Goal: Task Accomplishment & Management: Manage account settings

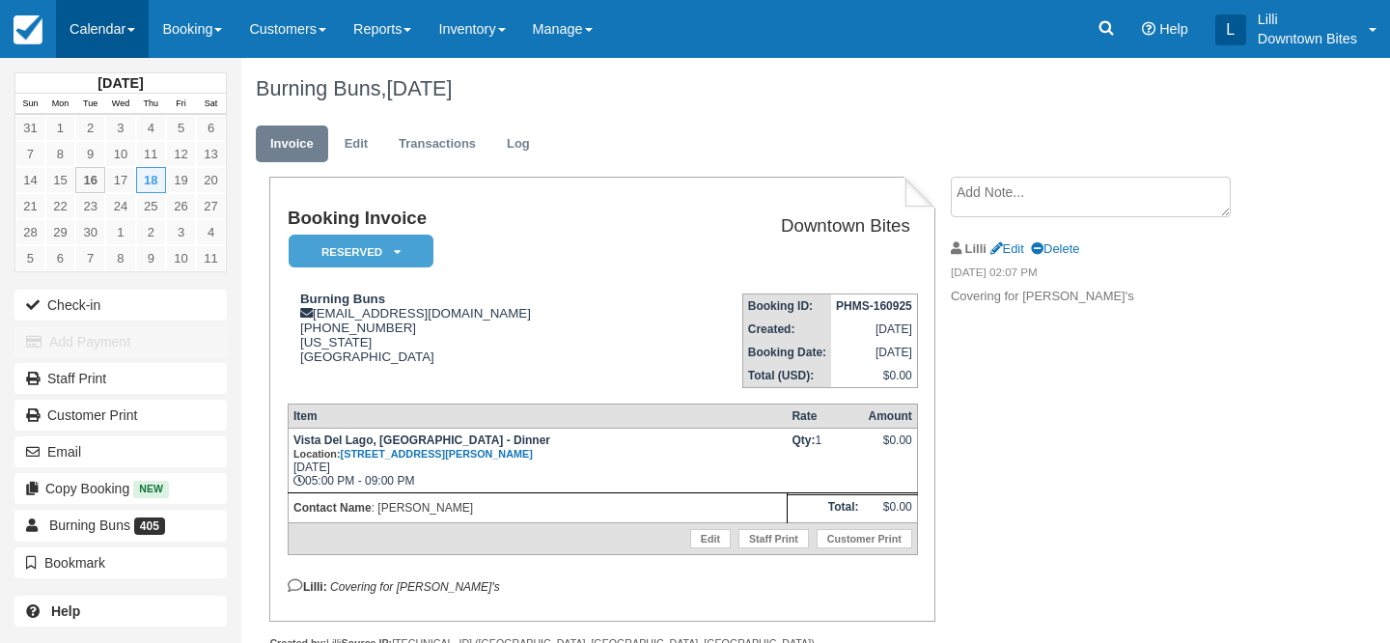
click at [113, 17] on link "Calendar" at bounding box center [102, 29] width 93 height 58
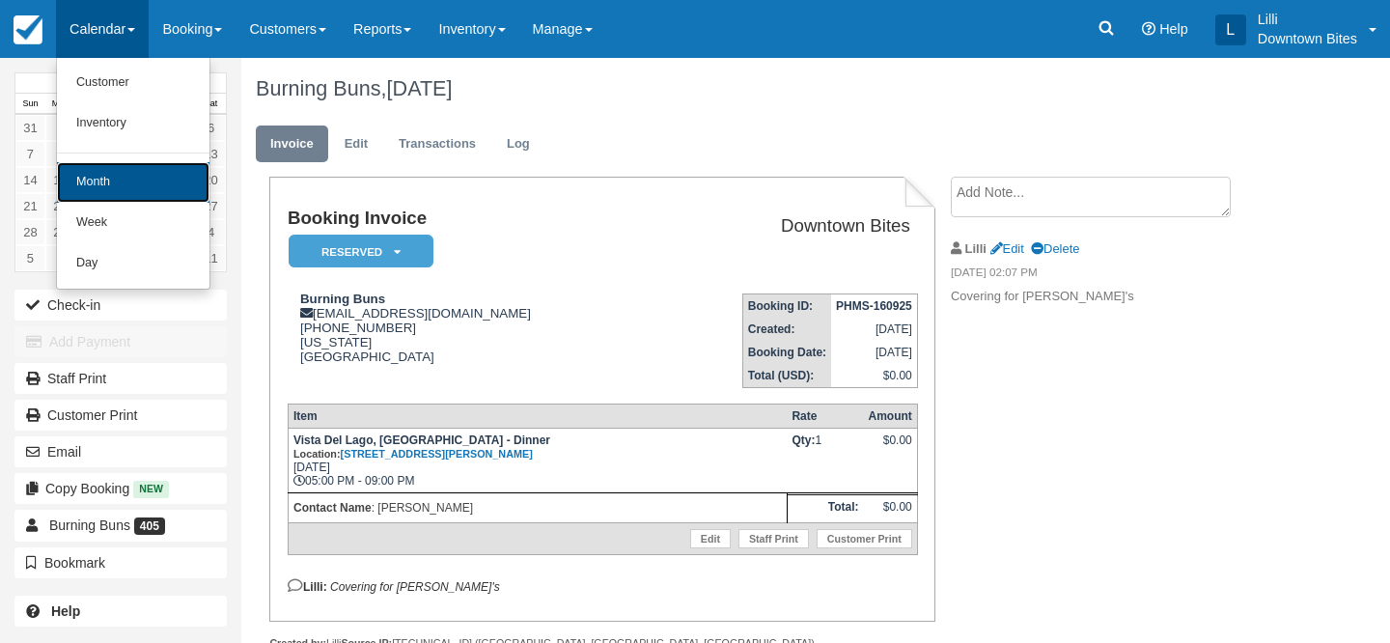
click at [120, 176] on link "Month" at bounding box center [133, 182] width 153 height 41
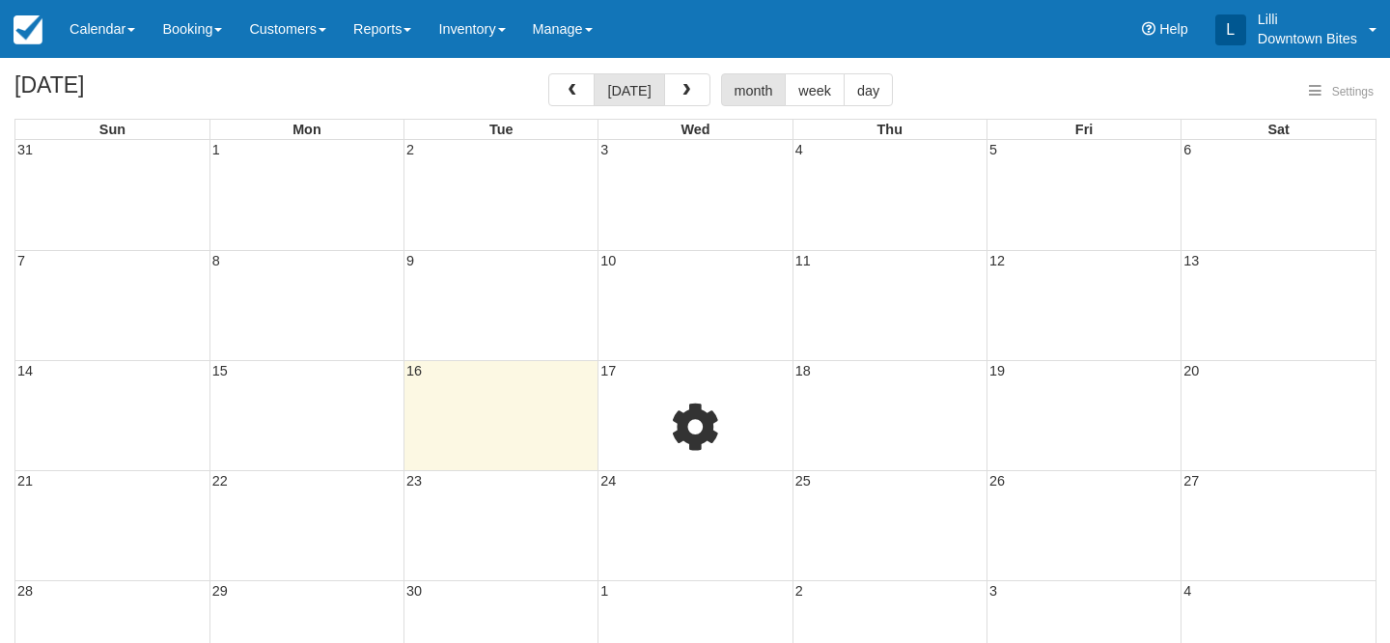
select select
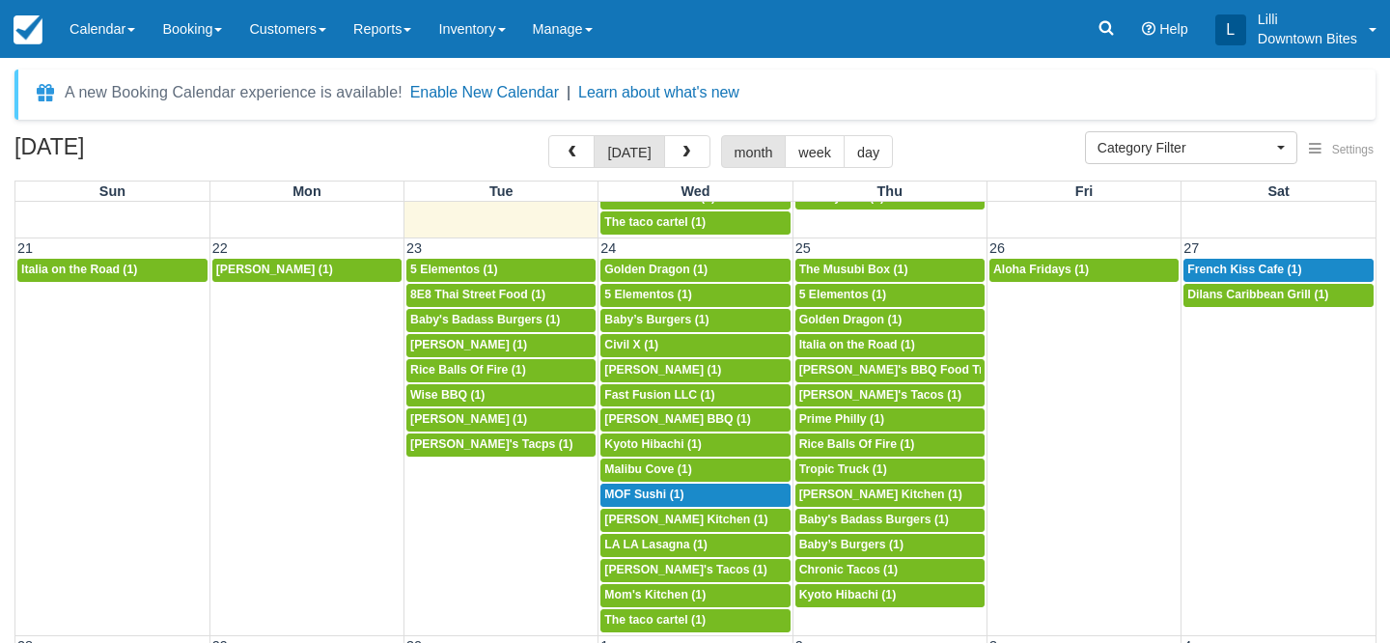
scroll to position [1084, 0]
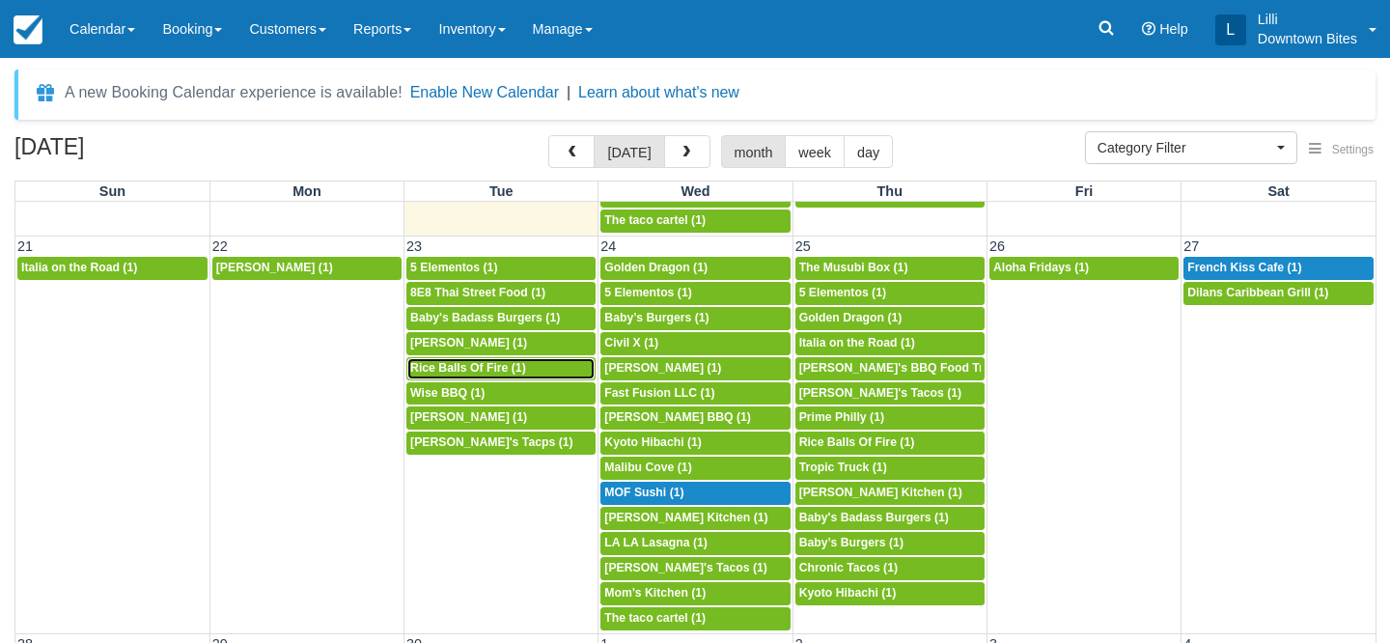
click at [487, 368] on span "Rice Balls Of Fire (1)" at bounding box center [468, 368] width 116 height 14
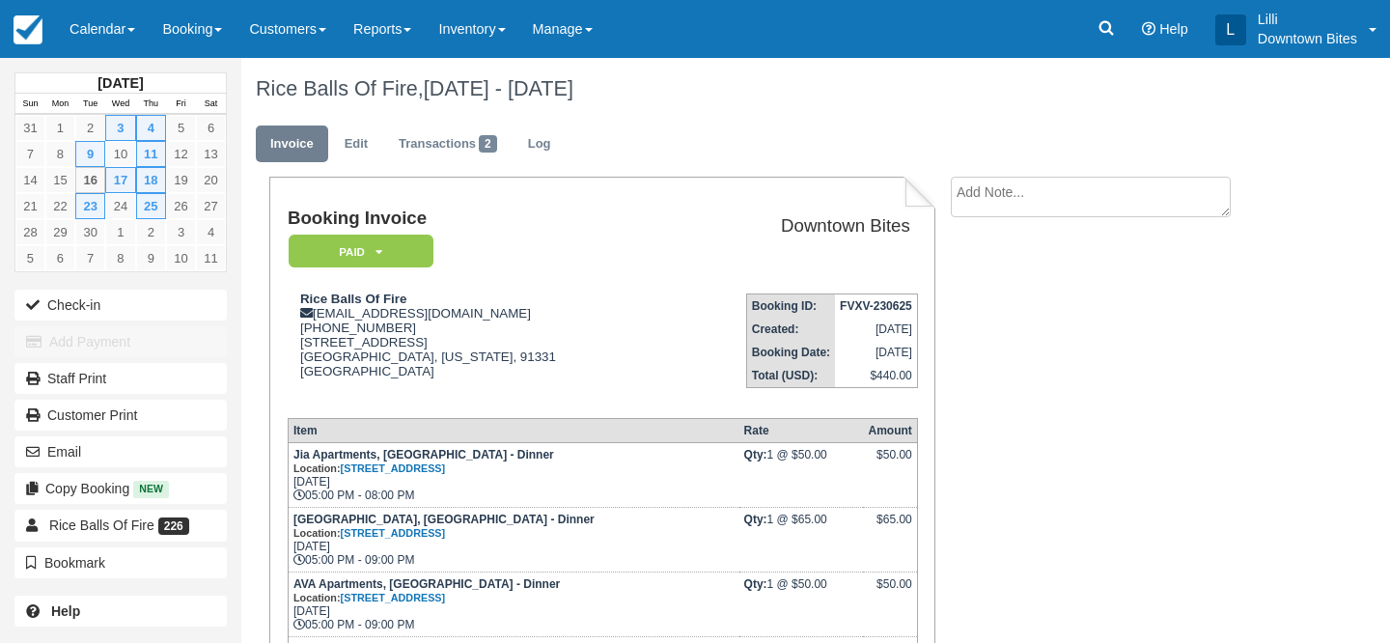
click at [1010, 209] on textarea at bounding box center [1091, 197] width 280 height 41
paste textarea "Rice Balls of Fire 5:05 PM (51 minutes ago) to me Hello Lilli, We’re reaching o…"
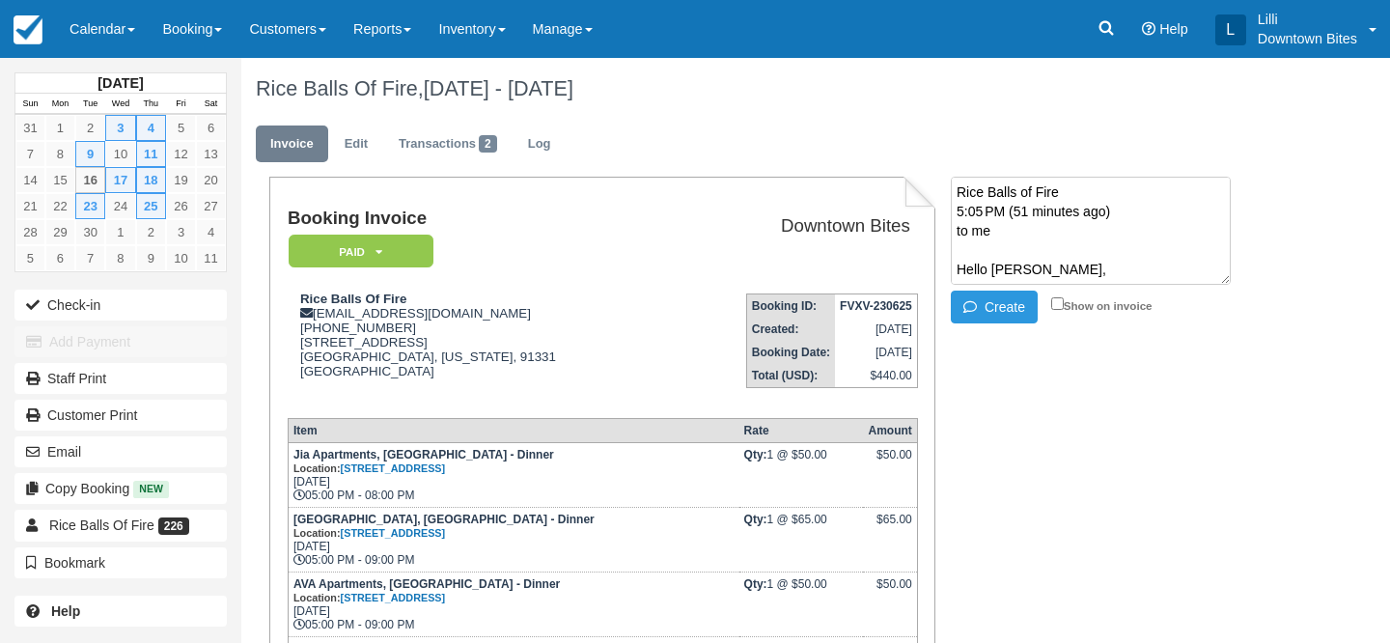
scroll to position [399, 0]
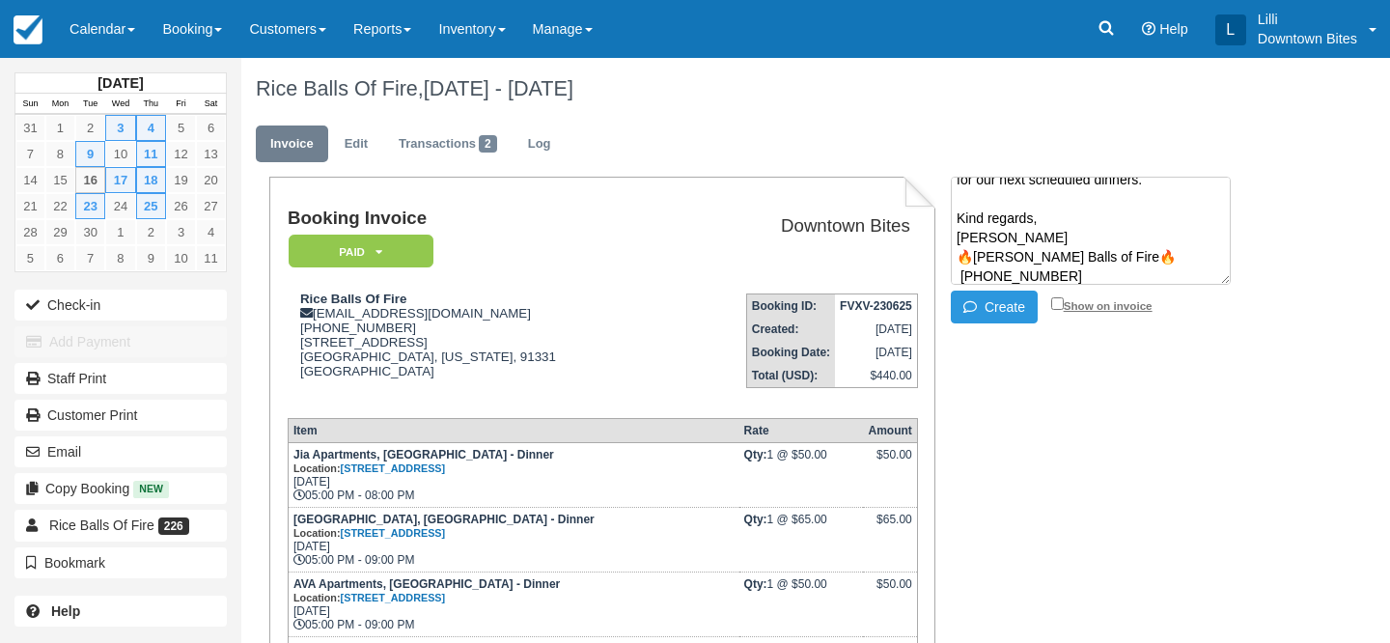
type textarea "Rice Balls of Fire 5:05 PM (51 minutes ago) to me Hello Lilli, We’re reaching o…"
click at [1058, 301] on input "Show on invoice" at bounding box center [1057, 303] width 13 height 13
checkbox input "true"
click at [993, 312] on button "Create" at bounding box center [994, 307] width 87 height 33
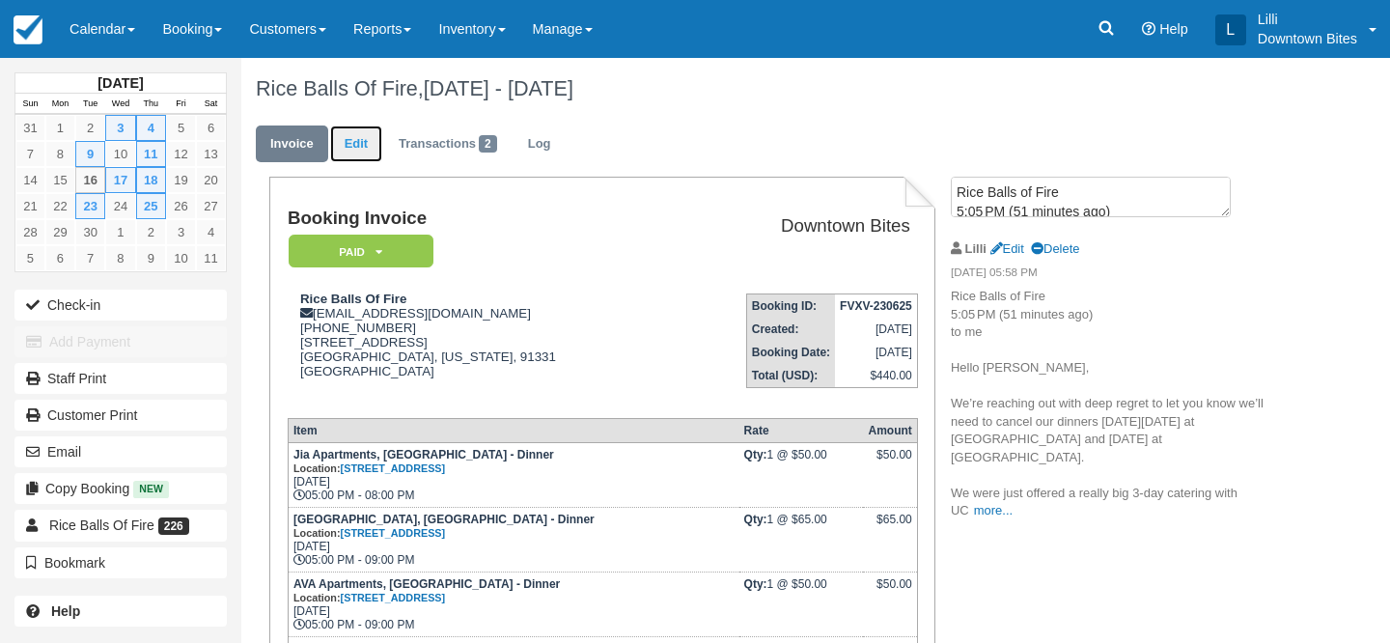
click at [343, 151] on link "Edit" at bounding box center [356, 144] width 52 height 38
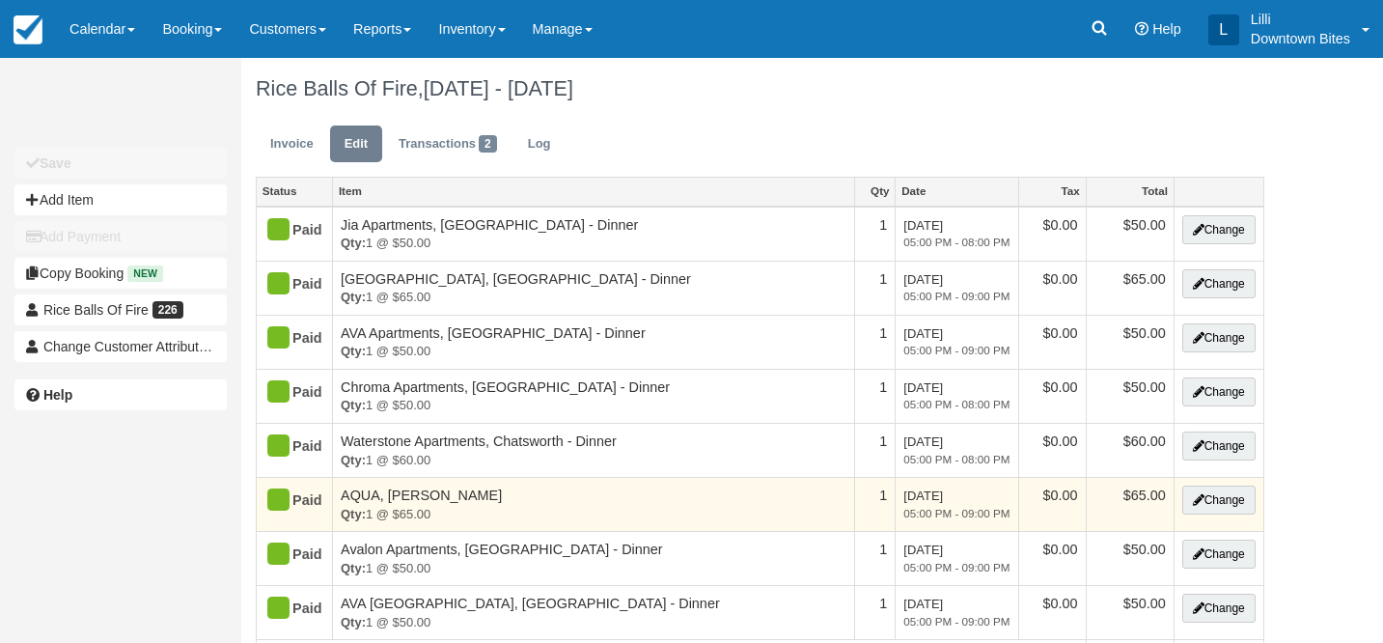
type input "(818) 900-8589"
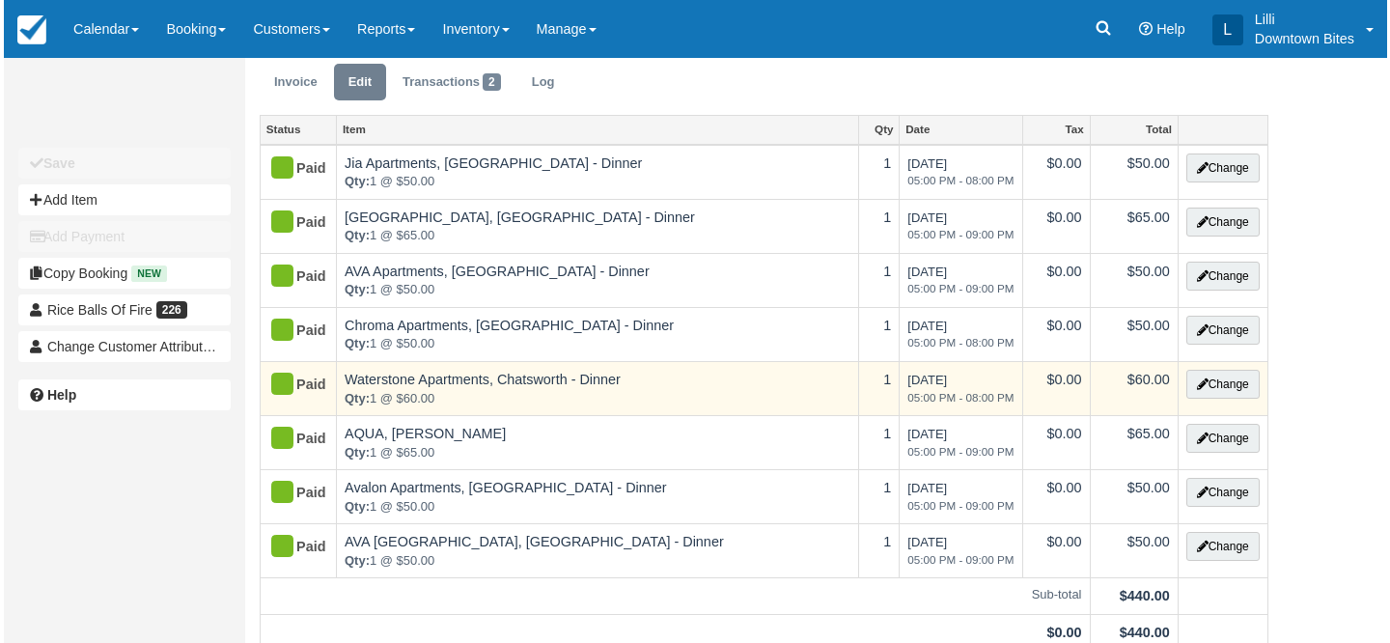
scroll to position [127, 0]
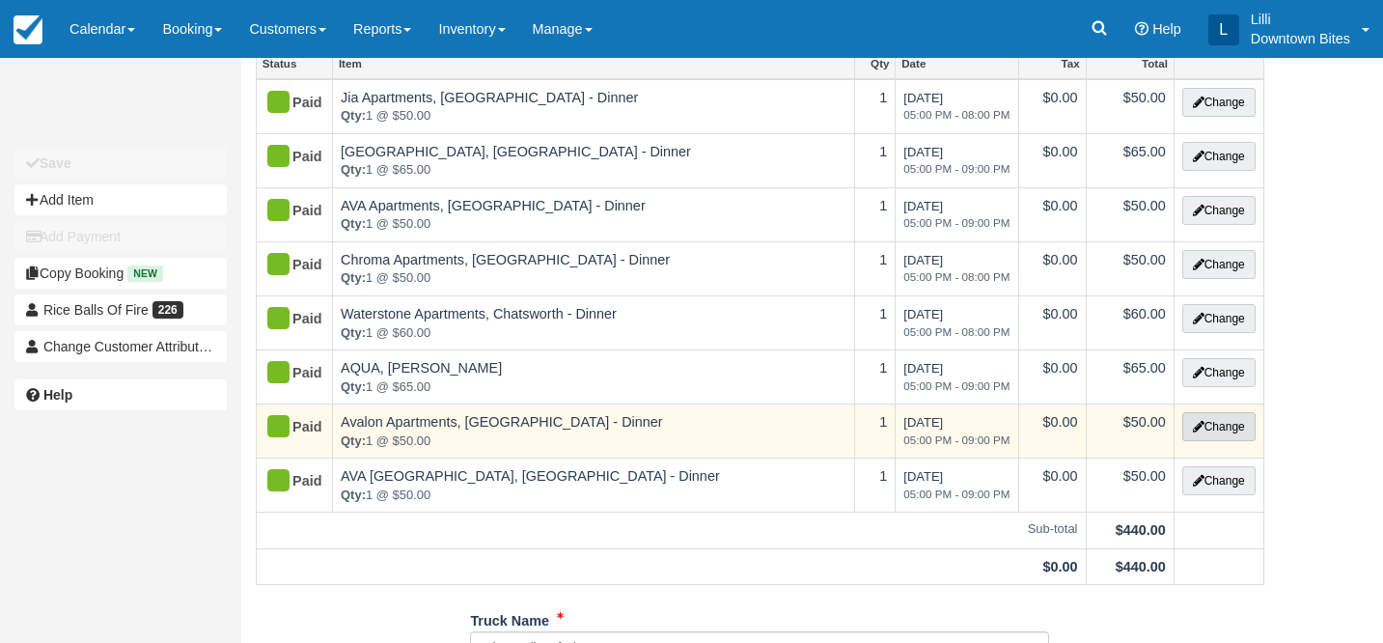
click at [1240, 428] on button "Change" at bounding box center [1219, 426] width 73 height 29
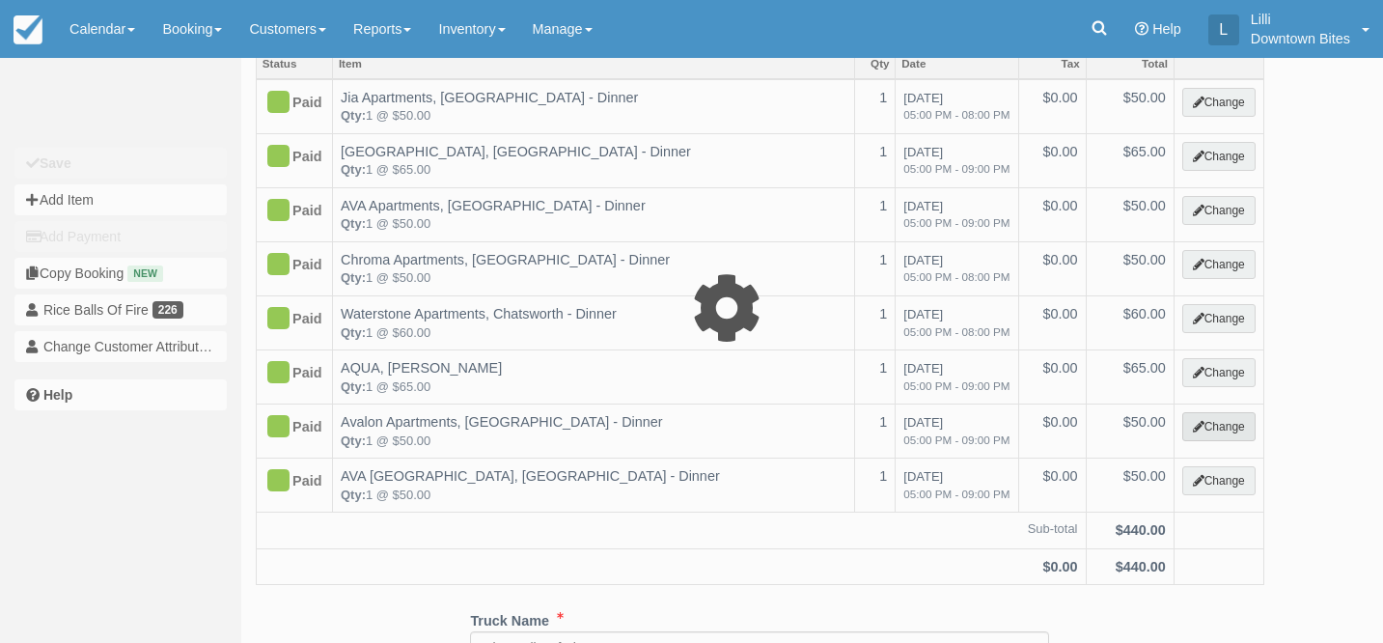
select select "2"
type input "50.00"
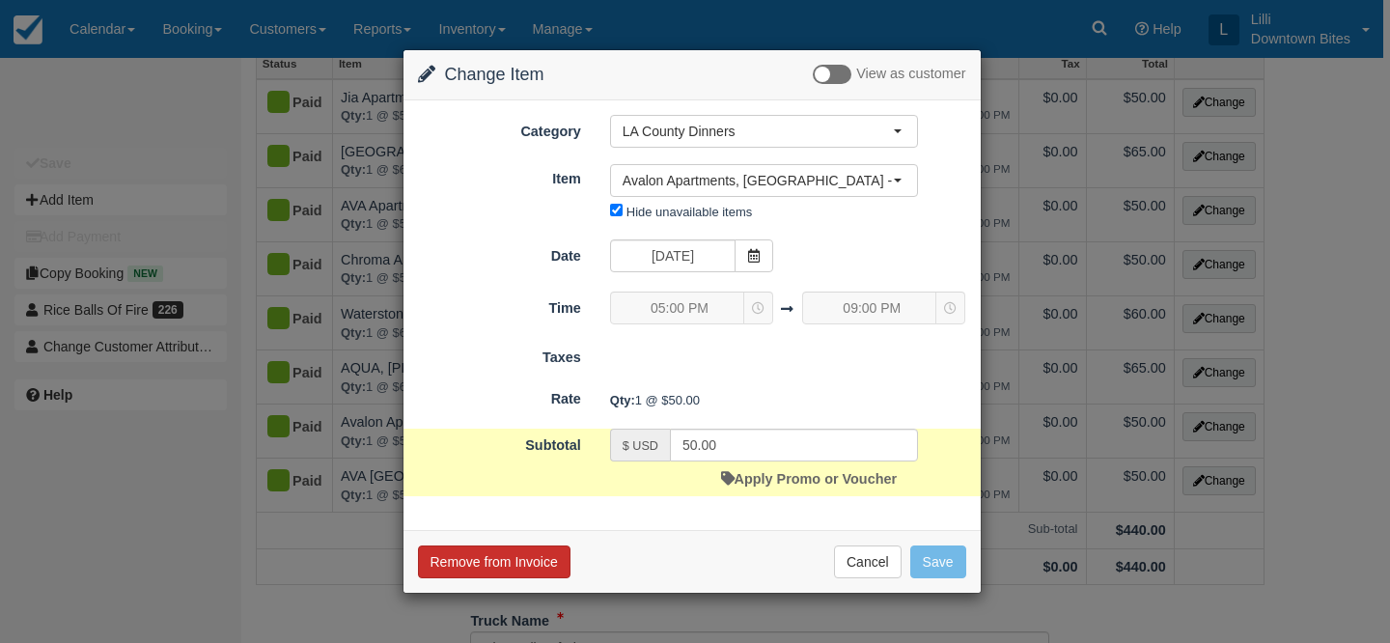
click at [514, 561] on button "Remove from Invoice" at bounding box center [494, 561] width 153 height 33
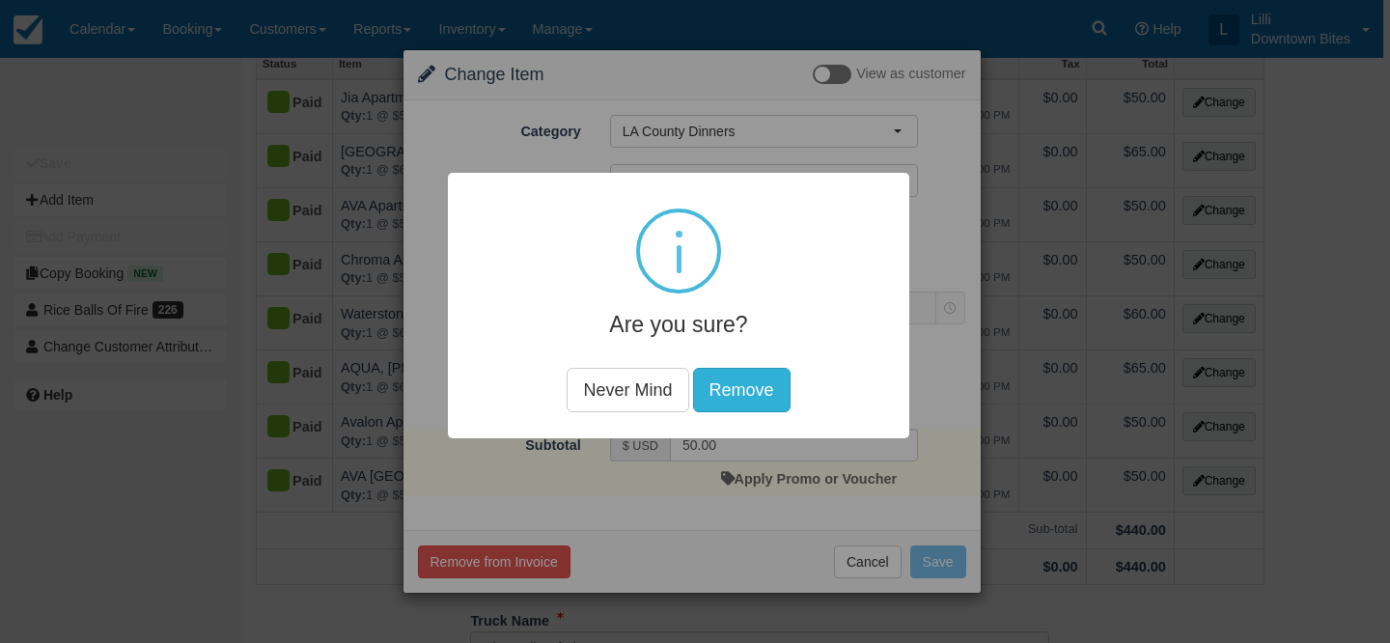
click at [755, 388] on button "Remove" at bounding box center [742, 390] width 98 height 44
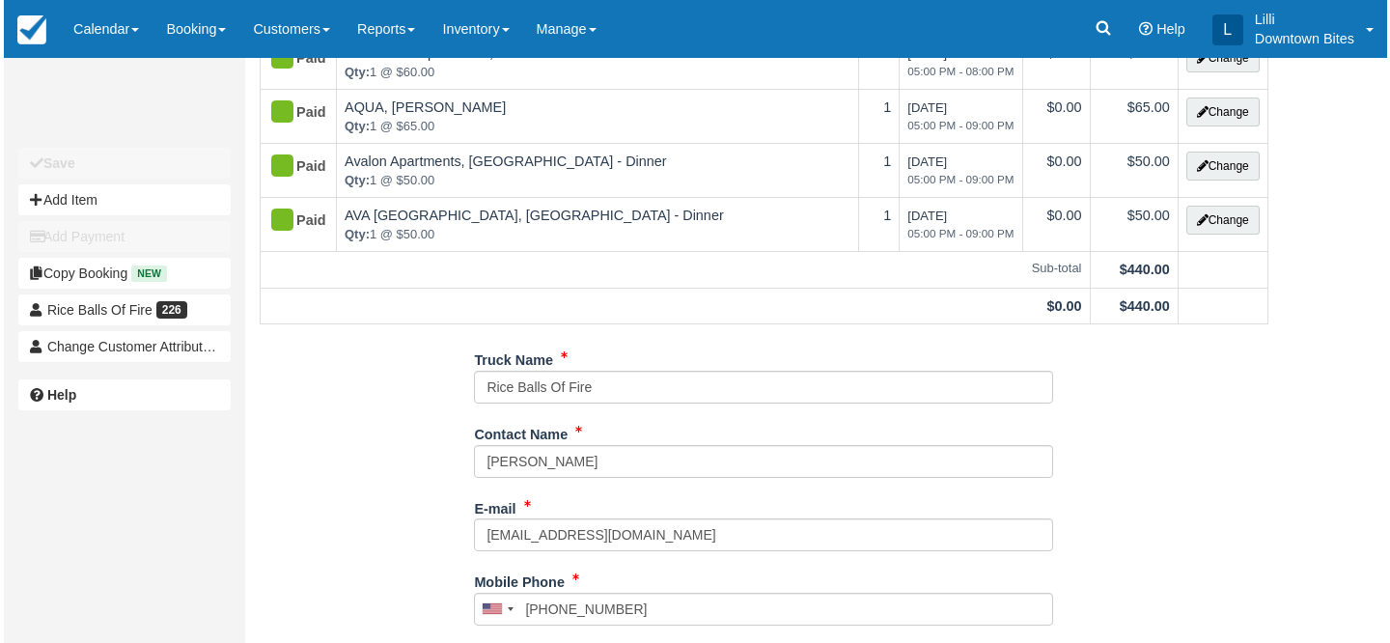
scroll to position [367, 0]
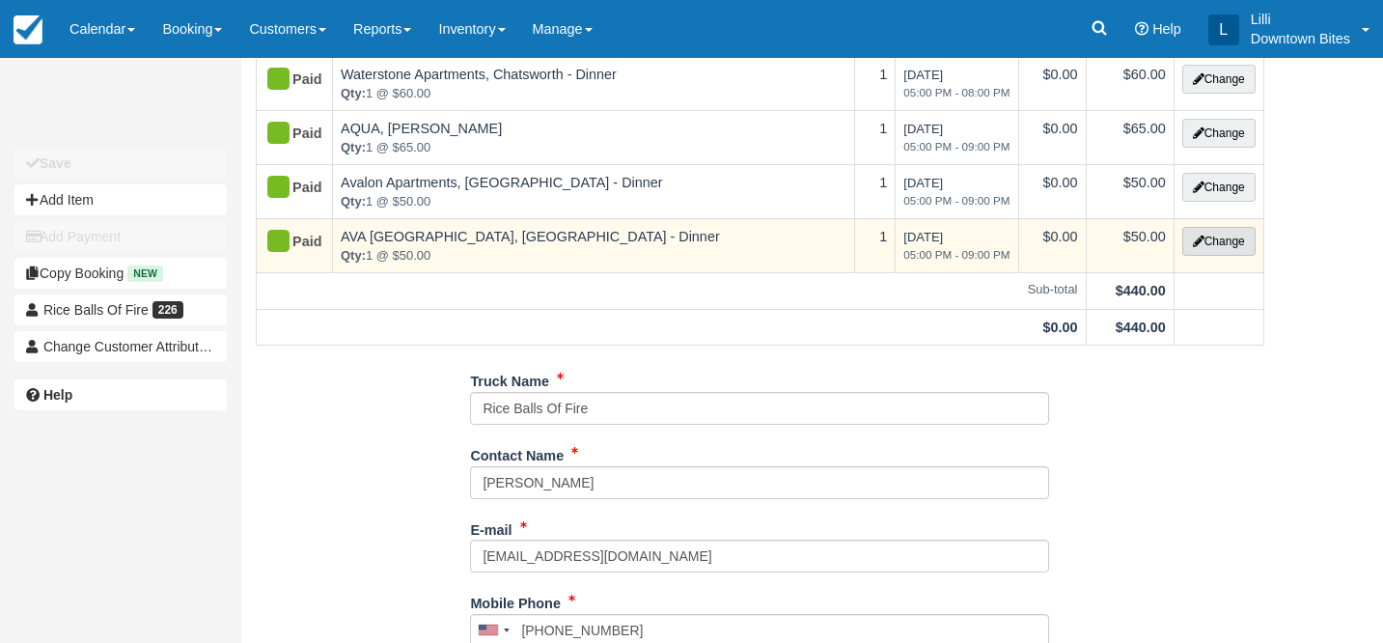
click at [1224, 245] on button "Change" at bounding box center [1219, 241] width 73 height 29
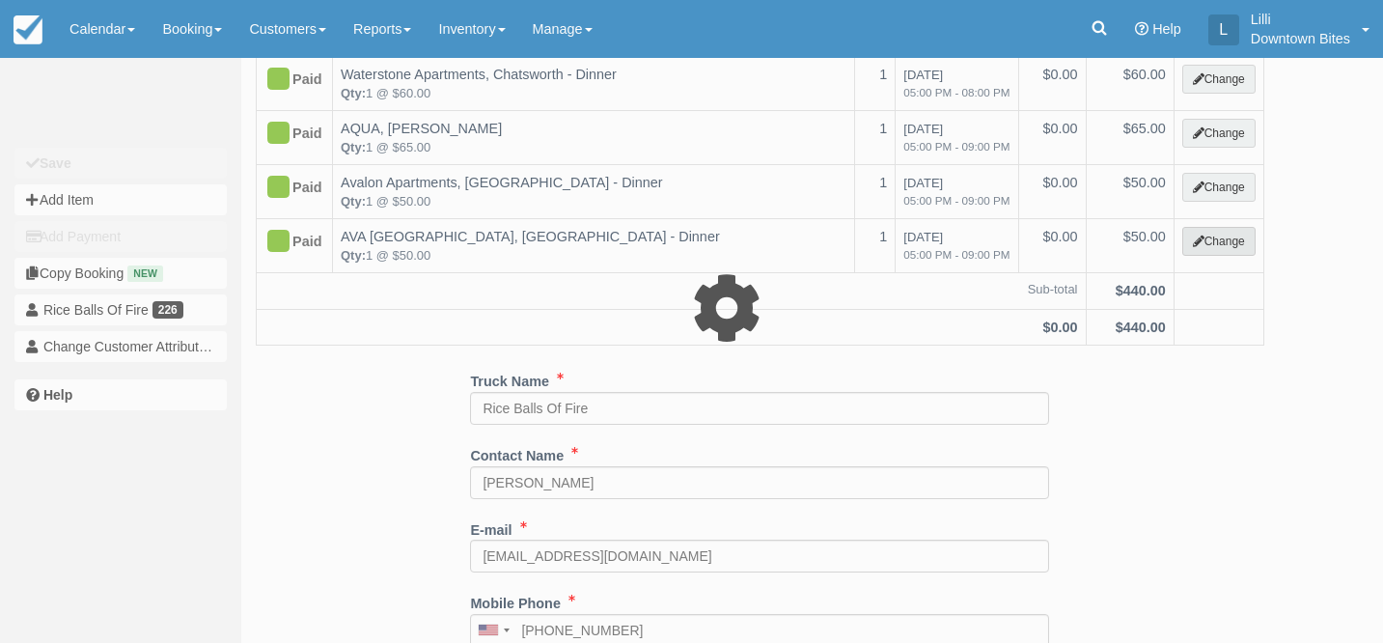
select select "2"
type input "50.00"
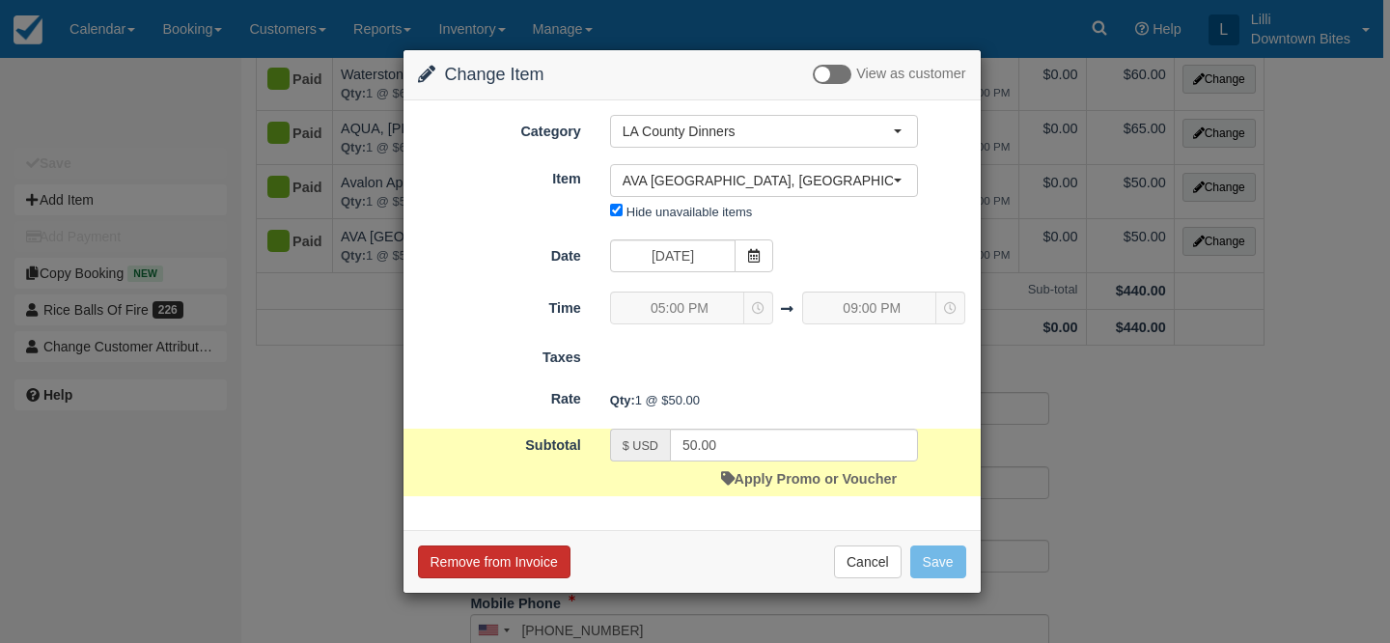
click at [516, 566] on button "Remove from Invoice" at bounding box center [494, 561] width 153 height 33
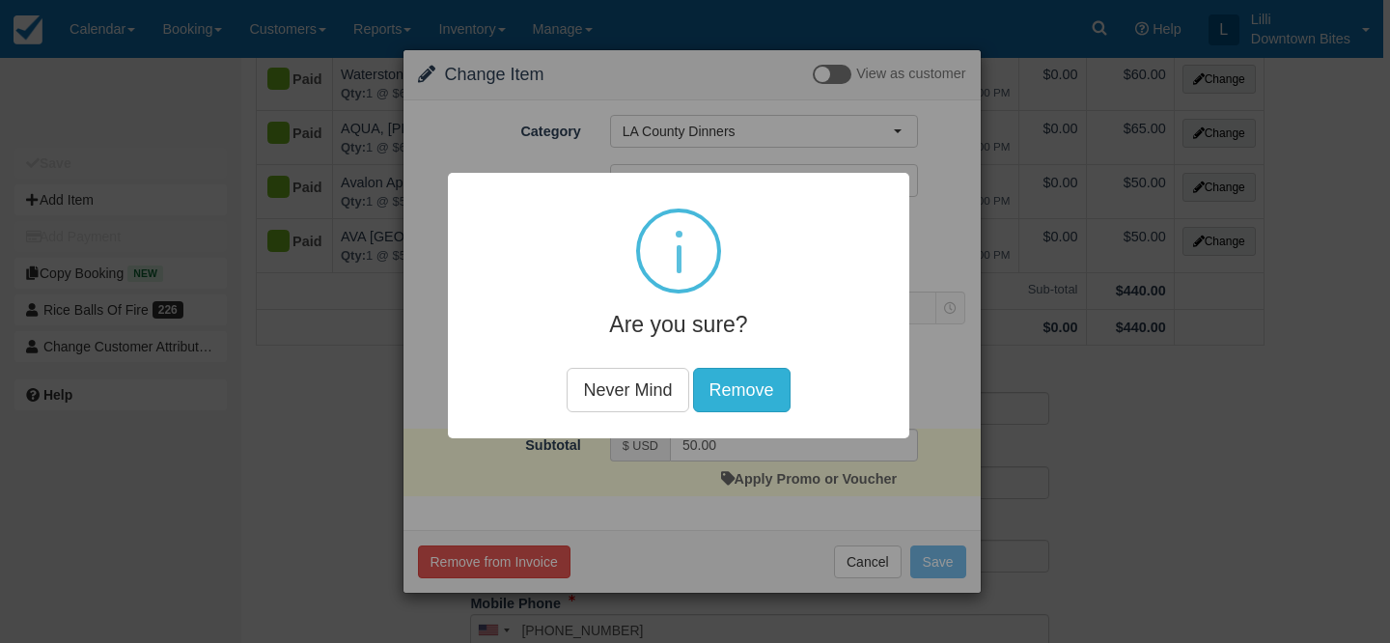
click at [764, 394] on button "Remove" at bounding box center [742, 390] width 98 height 44
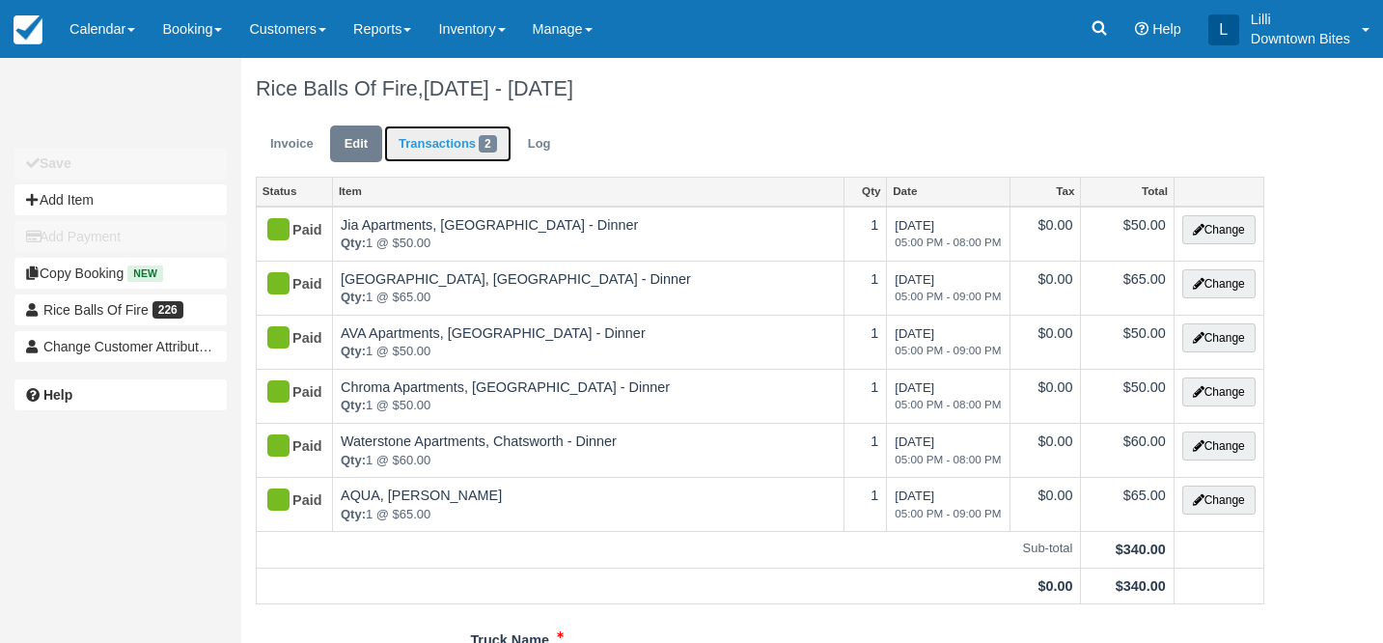
click at [450, 134] on link "Transactions 2" at bounding box center [447, 144] width 127 height 38
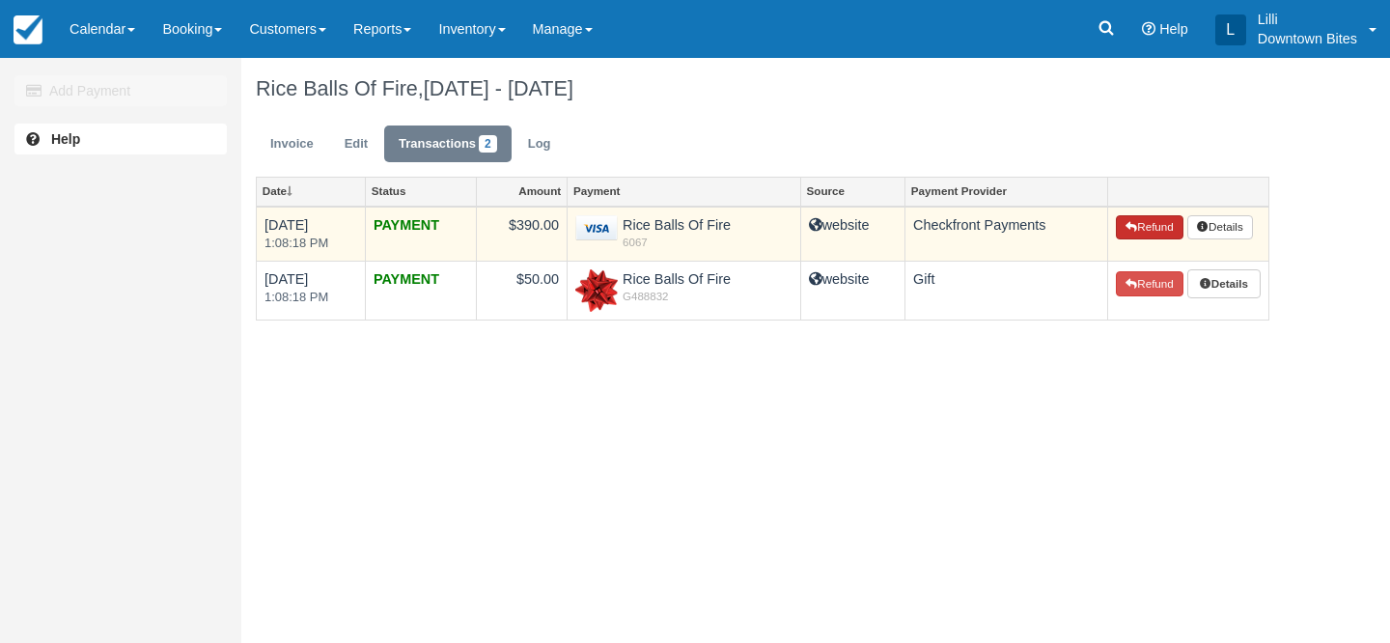
click at [1151, 225] on button "Refund" at bounding box center [1150, 227] width 68 height 25
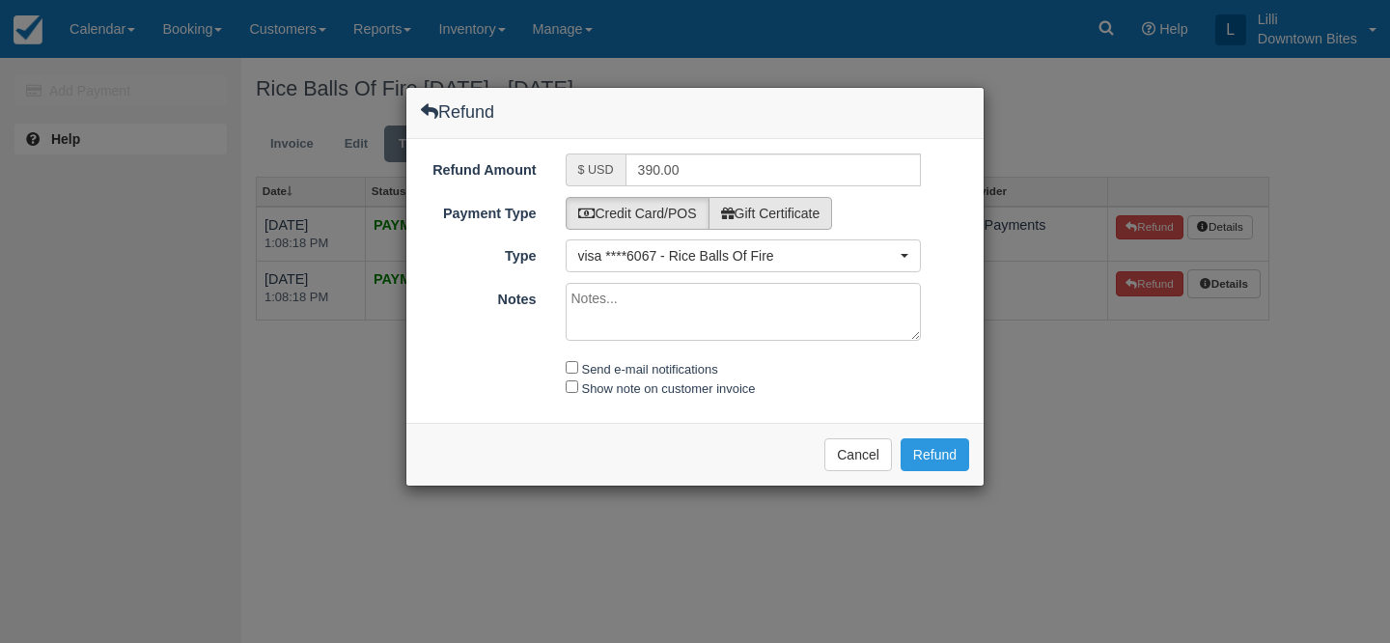
click at [825, 217] on label "Gift Certificate" at bounding box center [771, 213] width 125 height 33
radio input "true"
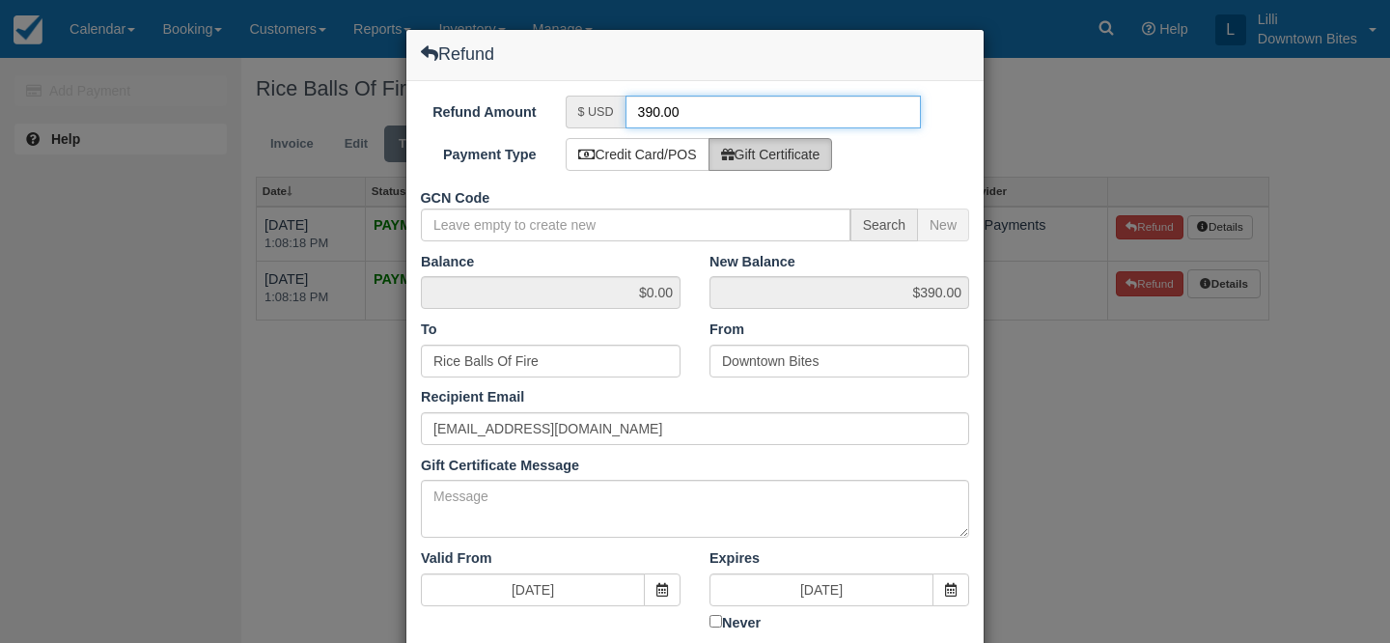
click at [650, 115] on input "390.00" at bounding box center [774, 112] width 296 height 33
type input "100.00"
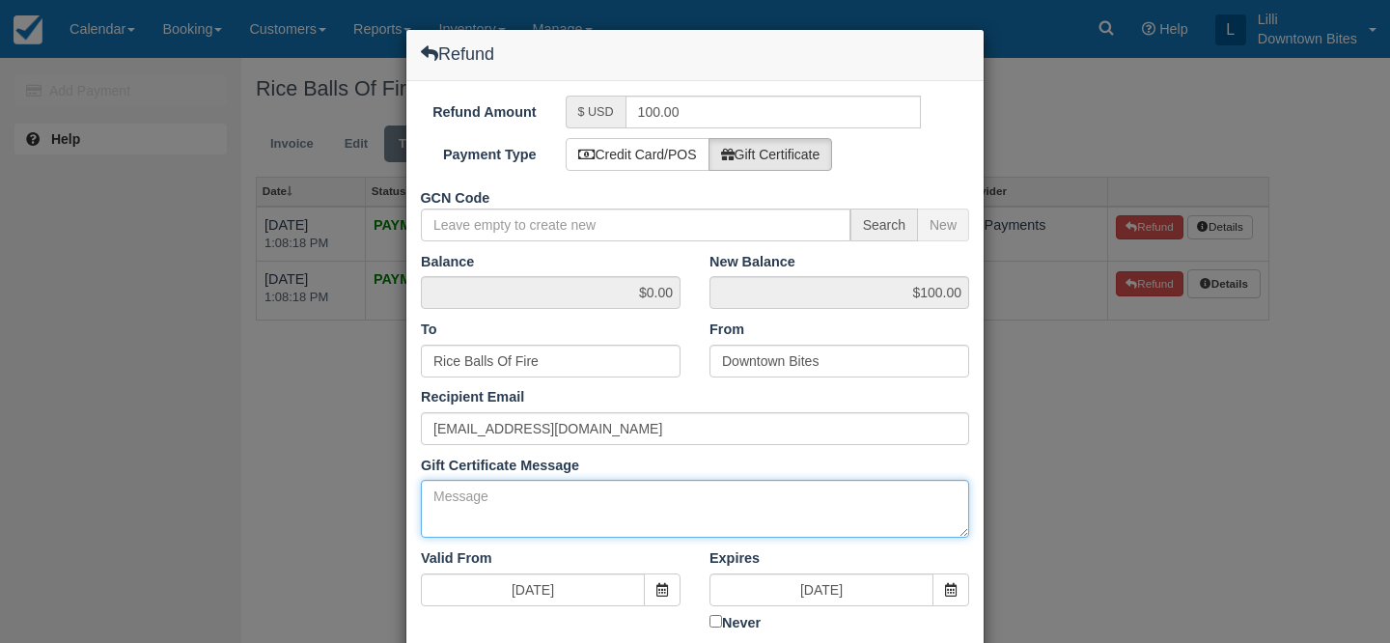
click at [475, 516] on textarea "Gift Certificate Message" at bounding box center [695, 509] width 548 height 58
paste textarea "Rice Balls of Fire 5:05 PM (51 minutes ago) to me Hello Lilli, We’re reaching o…"
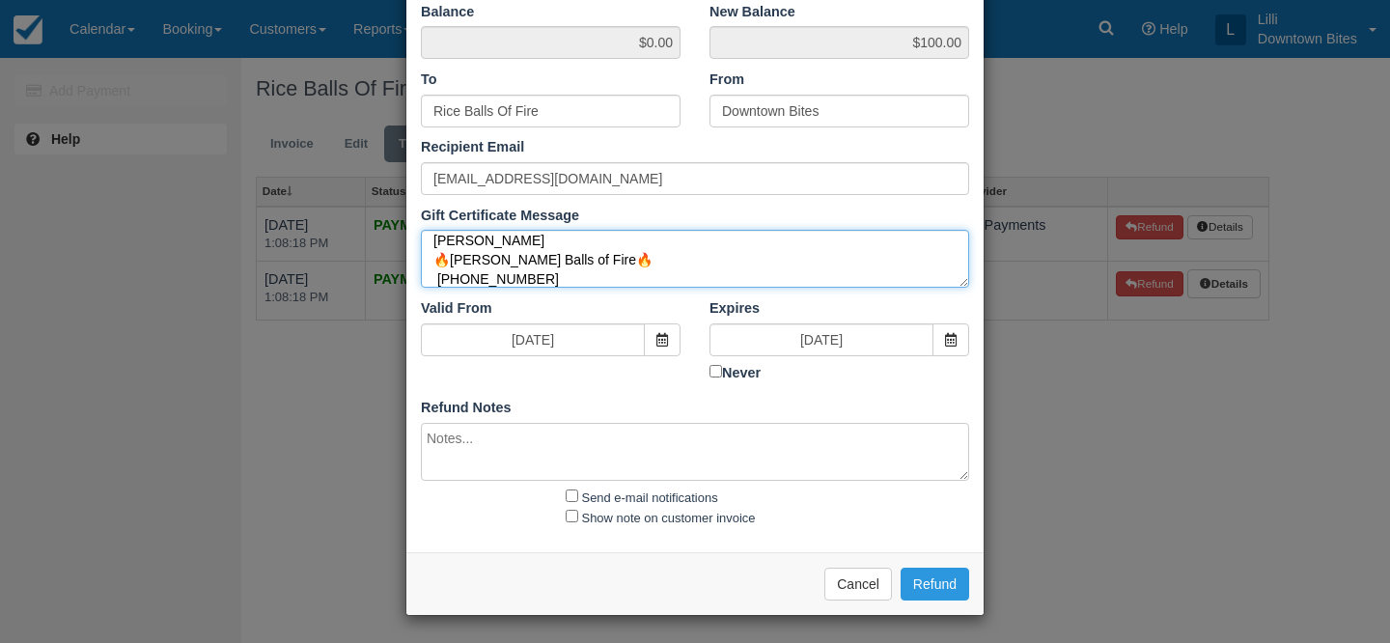
type textarea "Rice Balls of Fire 5:05 PM (51 minutes ago) to me Hello Lilli, We’re reaching o…"
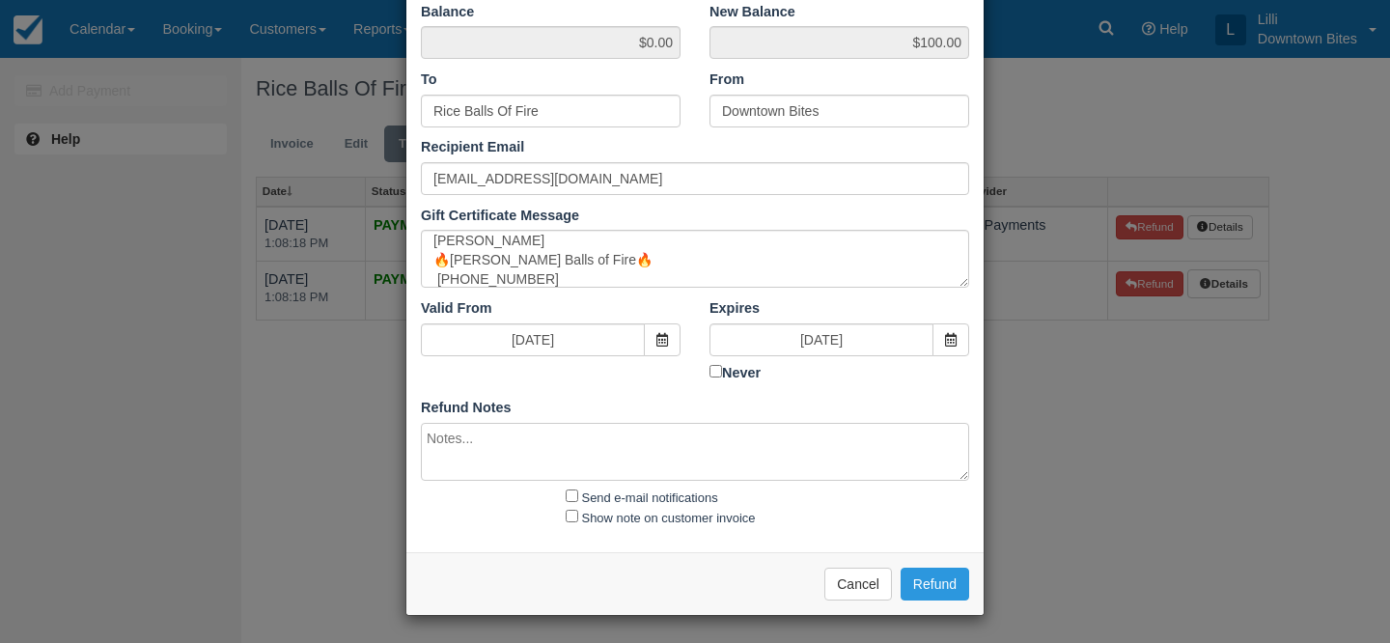
click at [485, 464] on textarea at bounding box center [695, 452] width 548 height 58
paste textarea "Rice Balls of Fire 5:05 PM (51 minutes ago) to me Hello Lilli, We’re reaching o…"
type textarea "Rice Balls of Fire 5:05 PM (51 minutes ago) to me Hello Lilli, We’re reaching o…"
click at [571, 489] on input "Send e-mail notifications" at bounding box center [572, 495] width 13 height 13
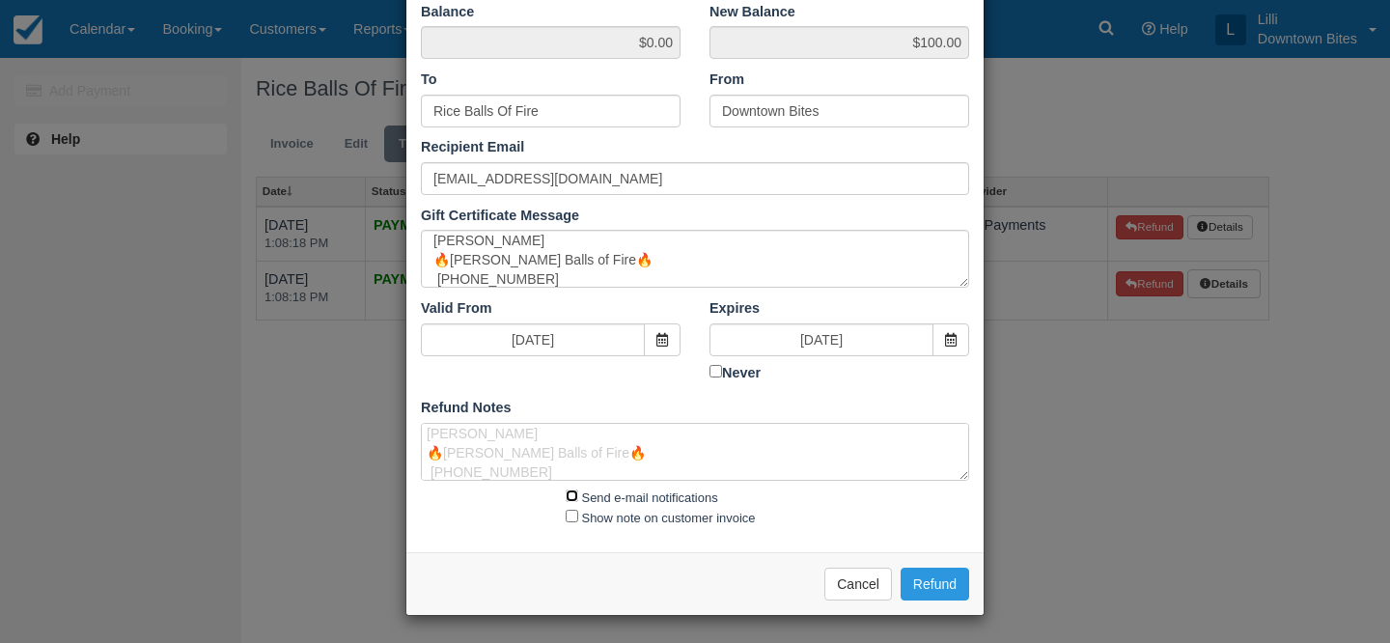
checkbox input "true"
click at [571, 518] on input "Show note on customer invoice" at bounding box center [572, 516] width 13 height 13
checkbox input "true"
click at [939, 591] on button "Refund" at bounding box center [935, 584] width 69 height 33
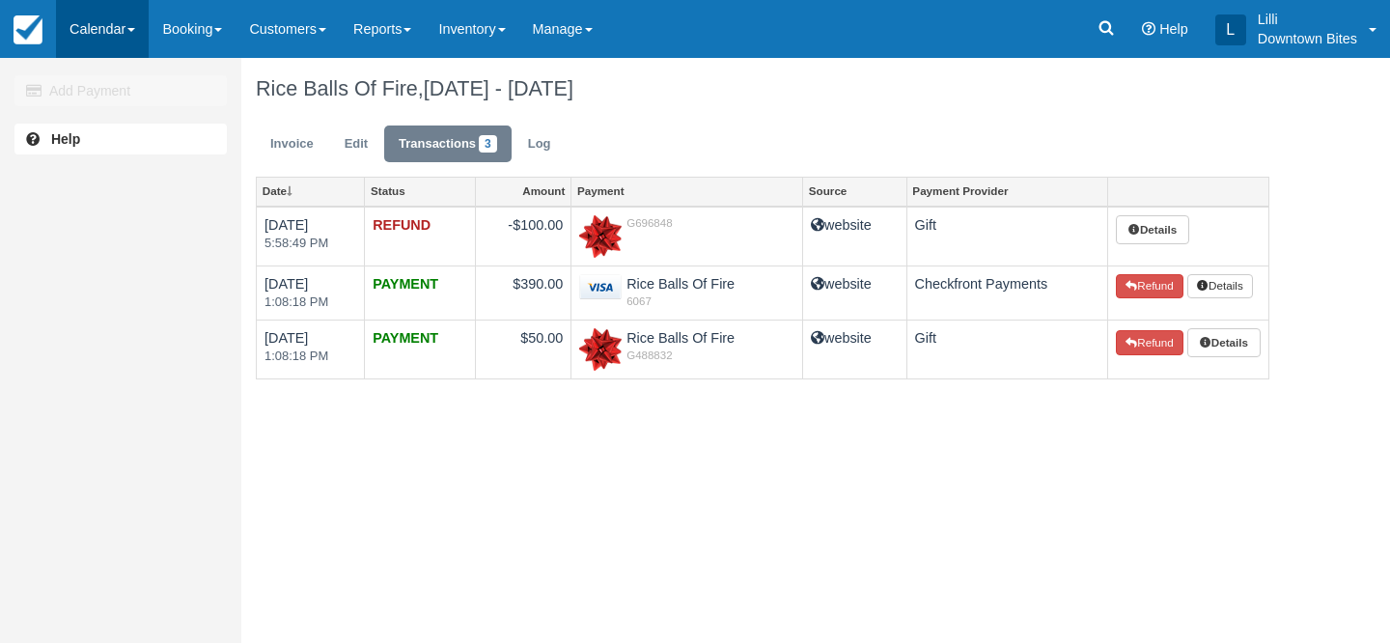
click at [110, 37] on link "Calendar" at bounding box center [102, 29] width 93 height 58
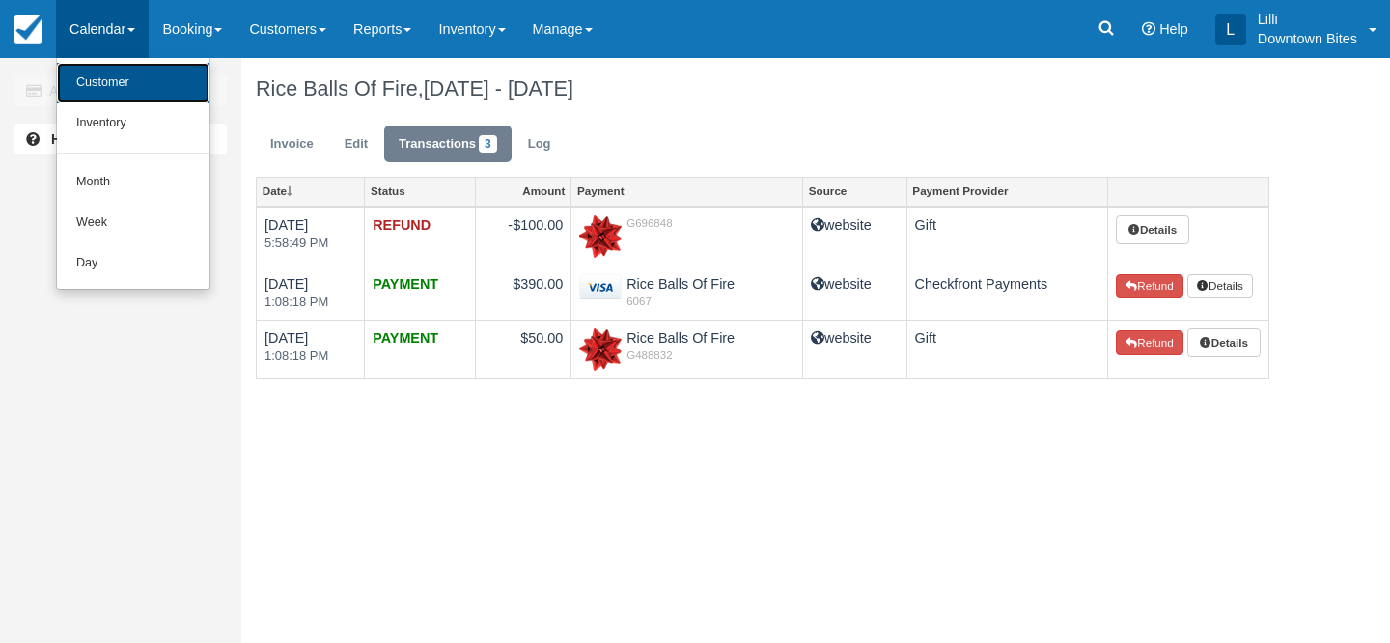
click at [122, 98] on link "Customer" at bounding box center [133, 83] width 153 height 41
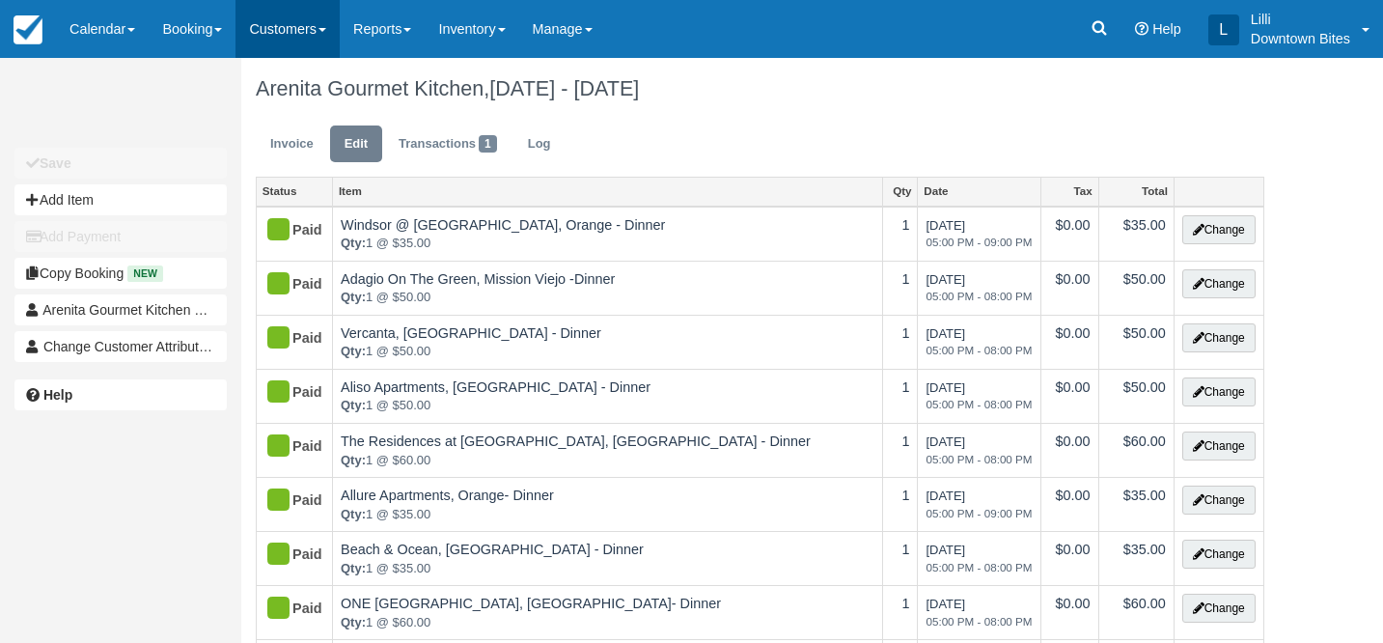
click at [289, 29] on link "Customers" at bounding box center [288, 29] width 104 height 58
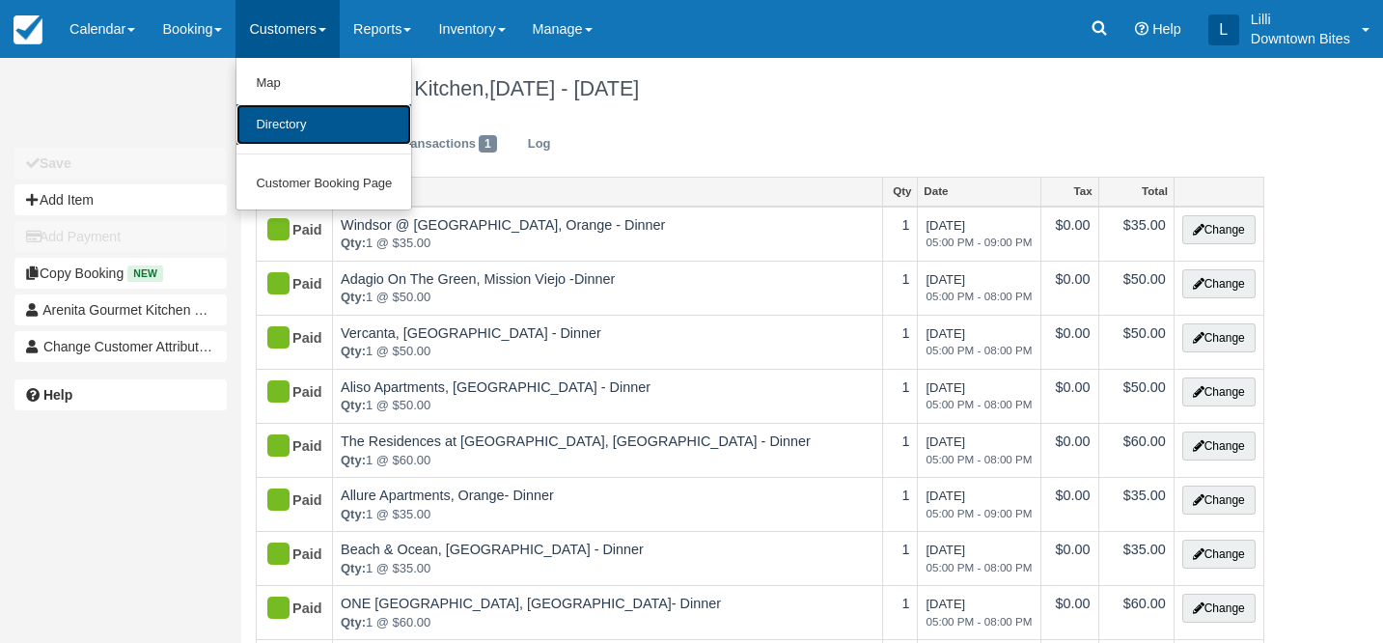
click at [298, 125] on link "Directory" at bounding box center [324, 125] width 175 height 42
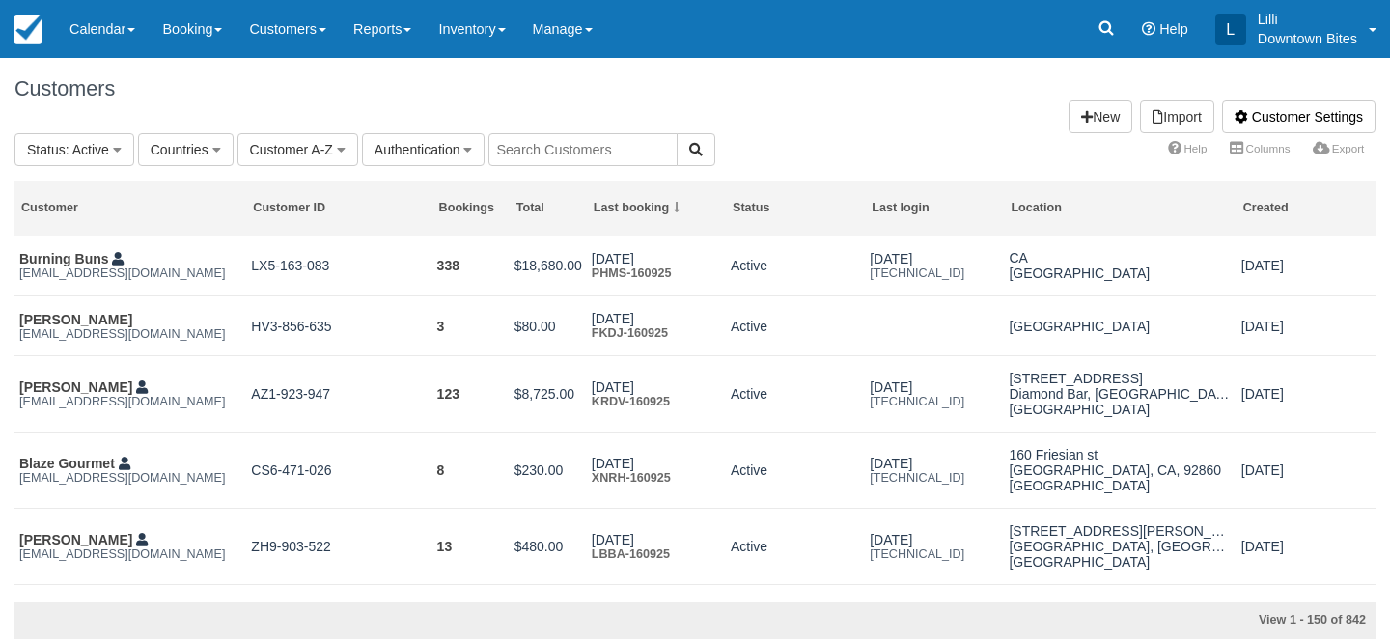
click at [527, 139] on input "text" at bounding box center [582, 149] width 189 height 33
type input "lilli"
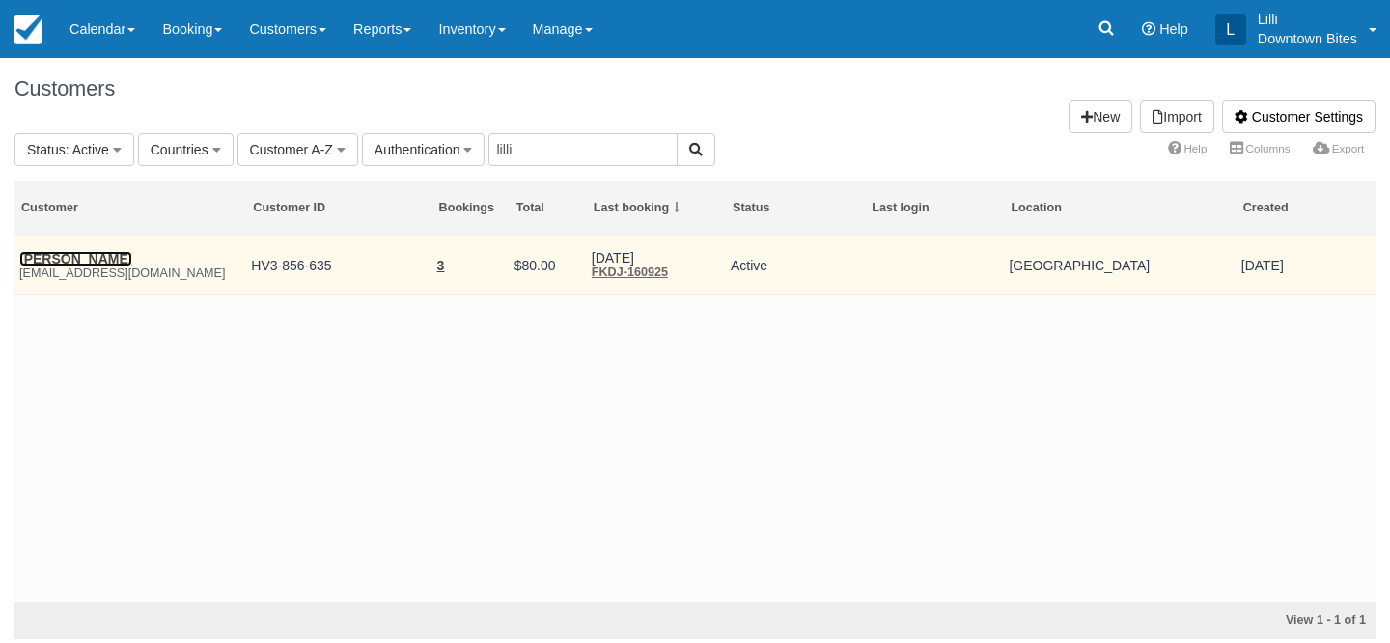
click at [98, 259] on link "[PERSON_NAME]" at bounding box center [75, 258] width 113 height 15
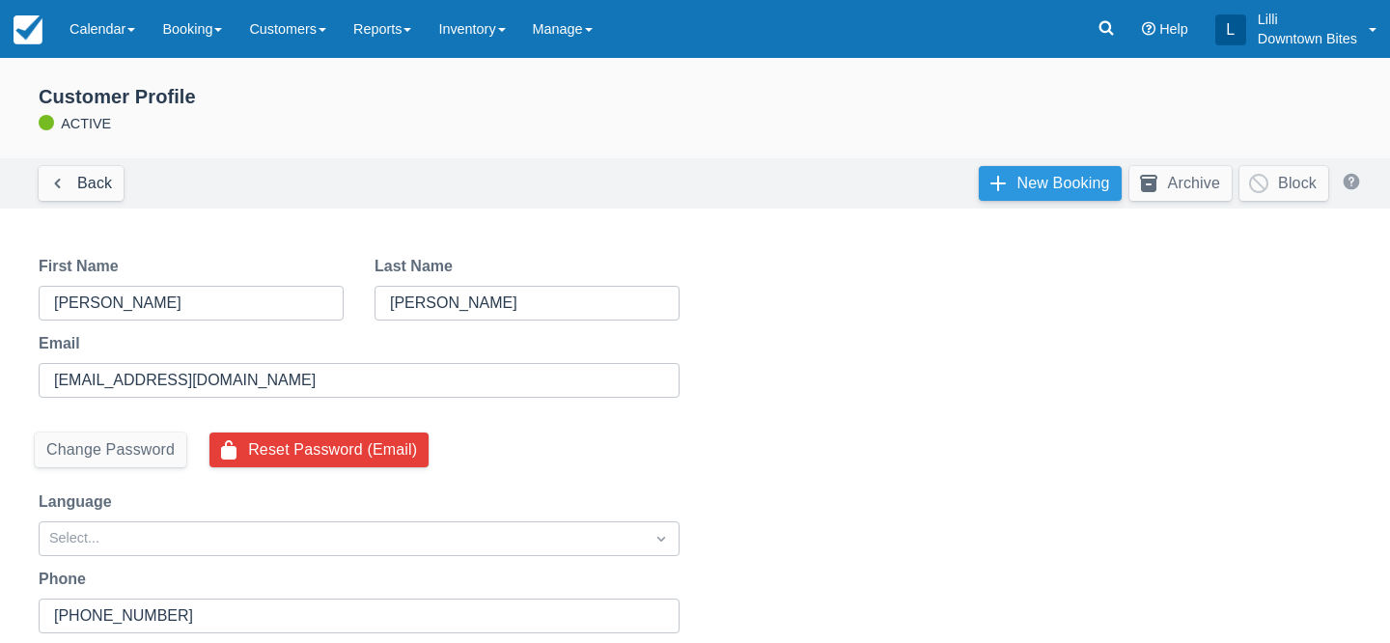
click at [1038, 172] on link "New Booking" at bounding box center [1050, 183] width 143 height 35
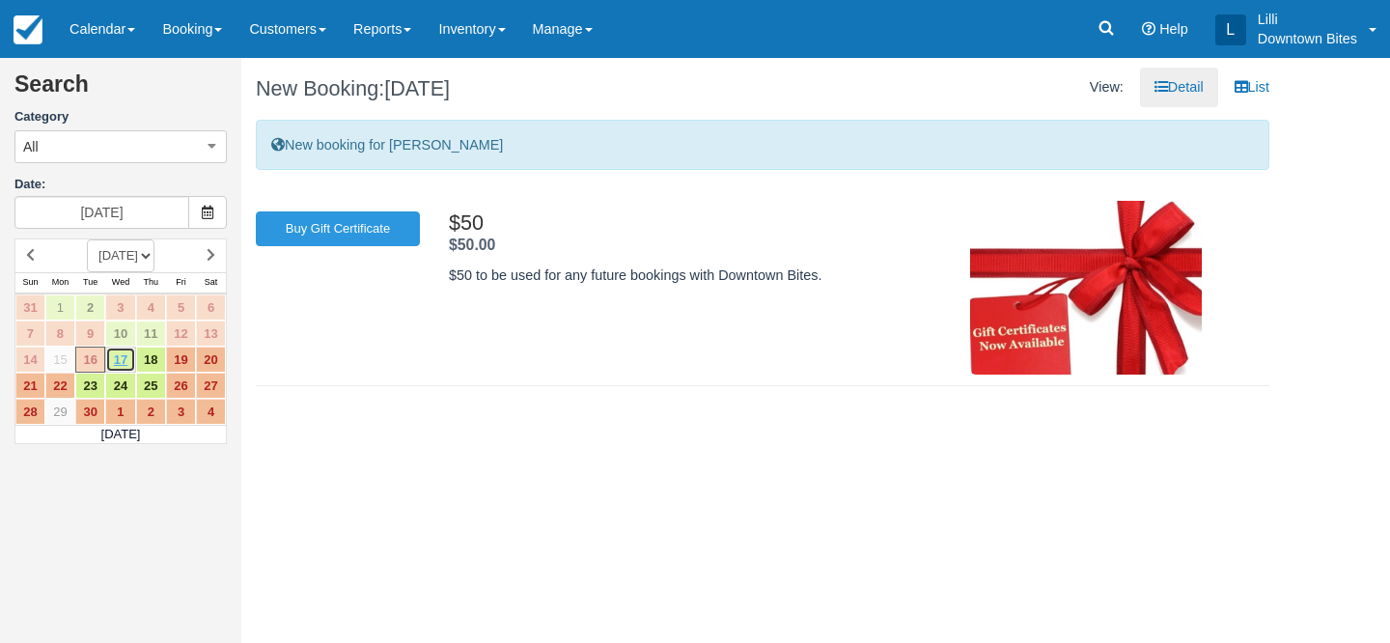
click at [124, 364] on link "17" at bounding box center [120, 360] width 30 height 26
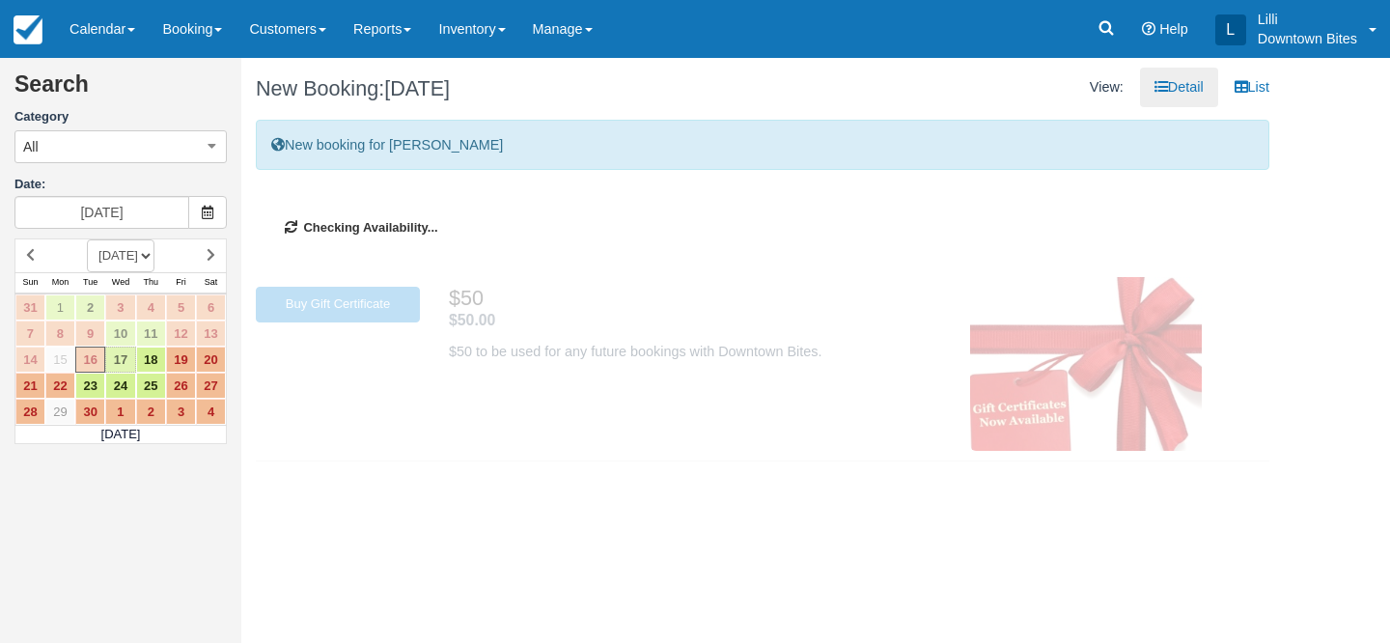
type input "09/17/25"
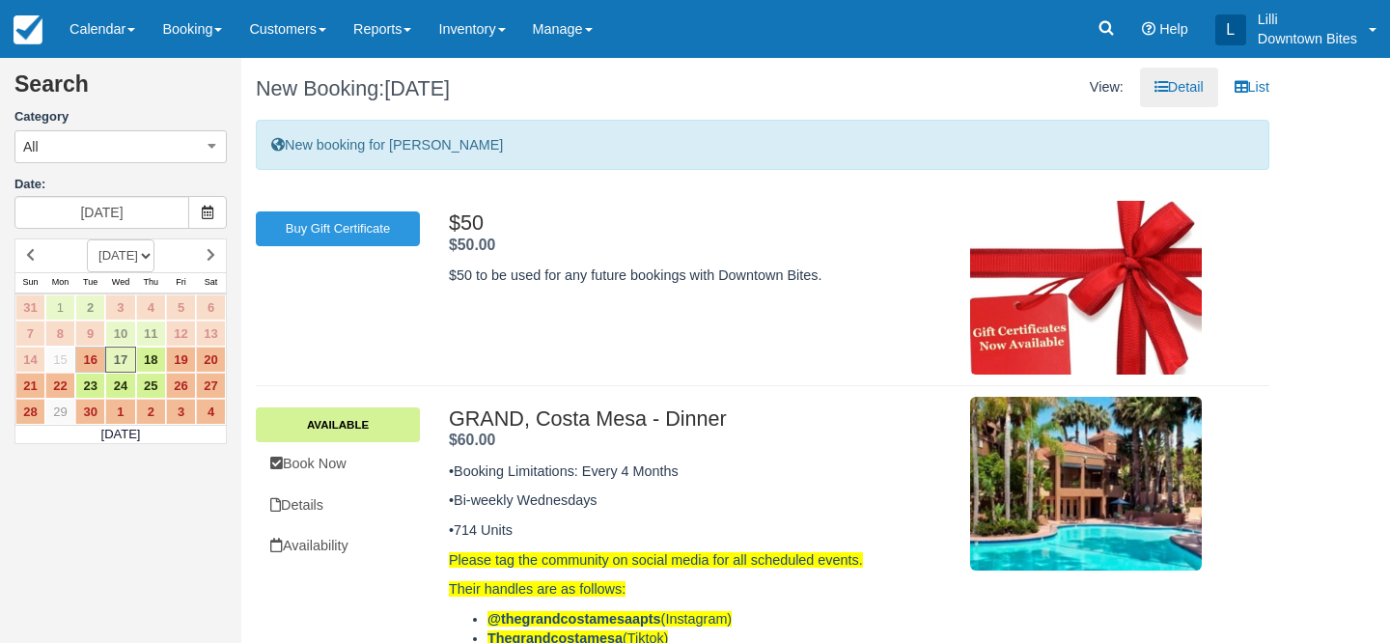
scroll to position [42, 0]
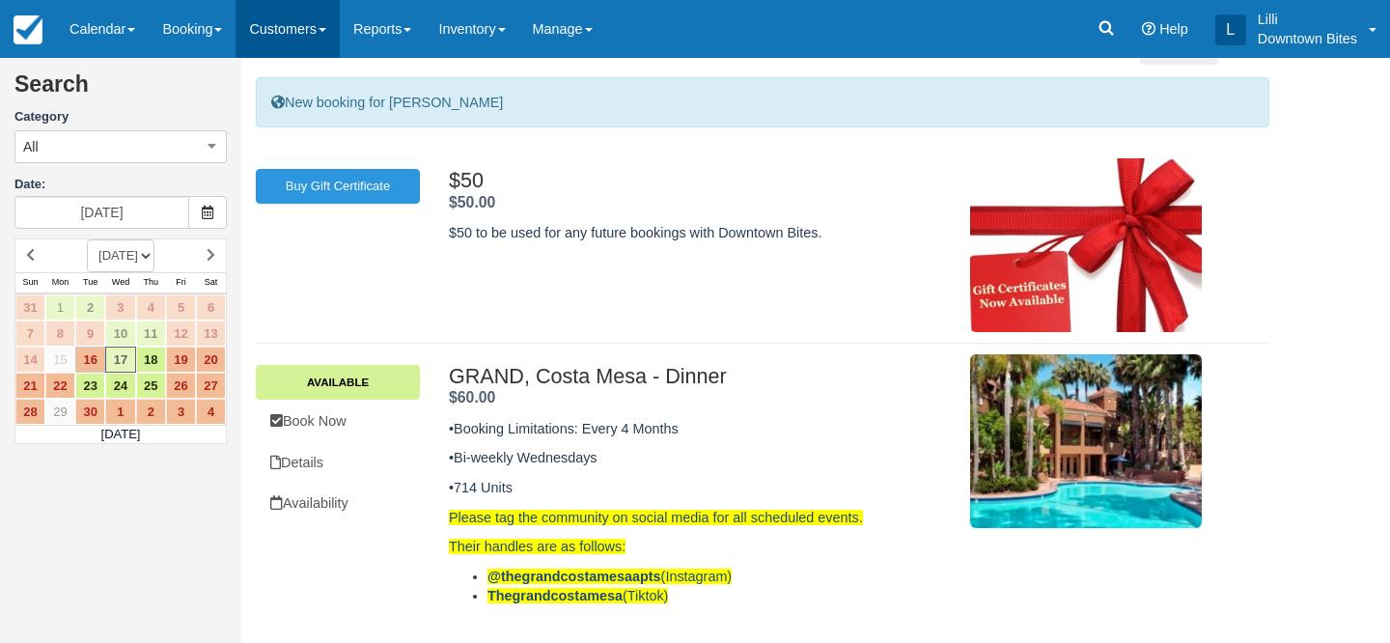
click at [287, 34] on link "Customers" at bounding box center [288, 29] width 104 height 58
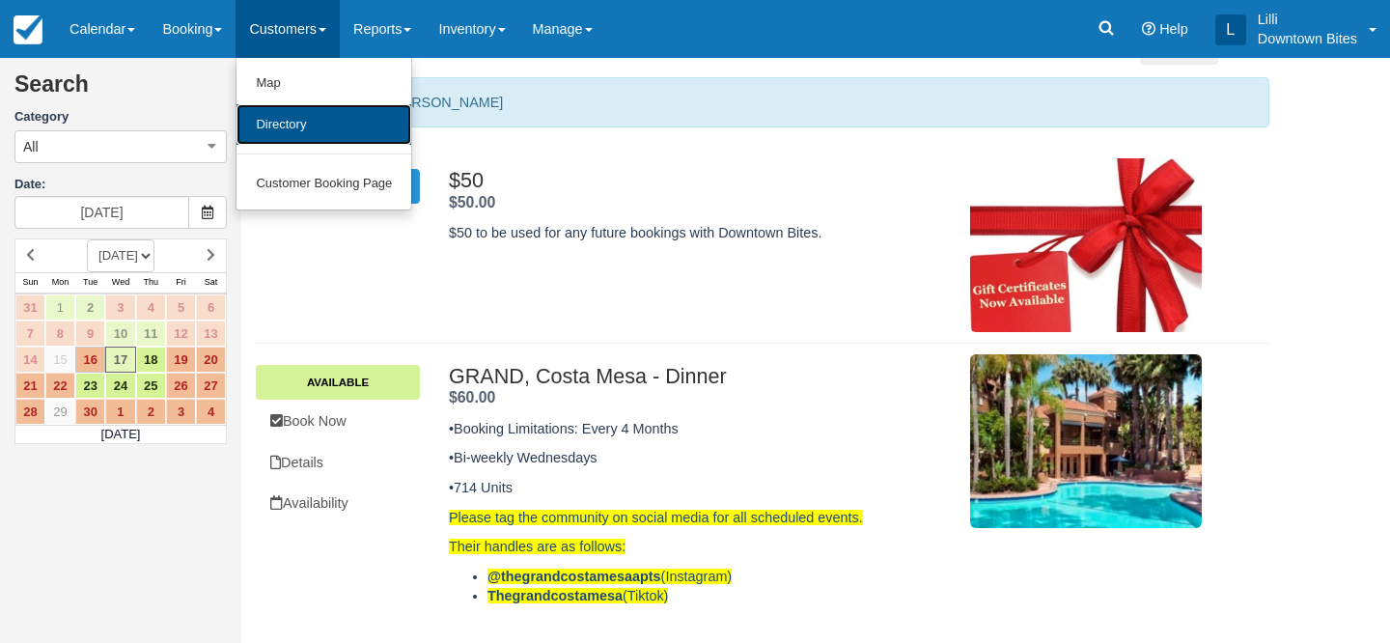
click at [320, 136] on link "Directory" at bounding box center [324, 125] width 175 height 42
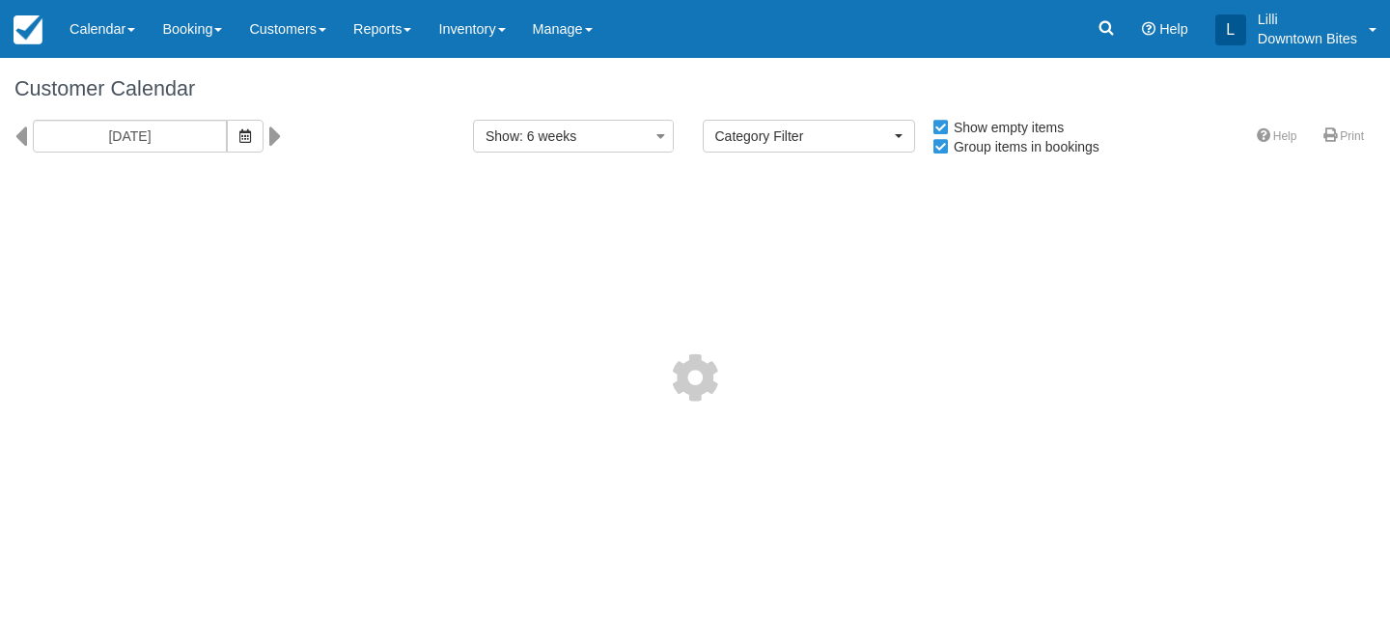
select select
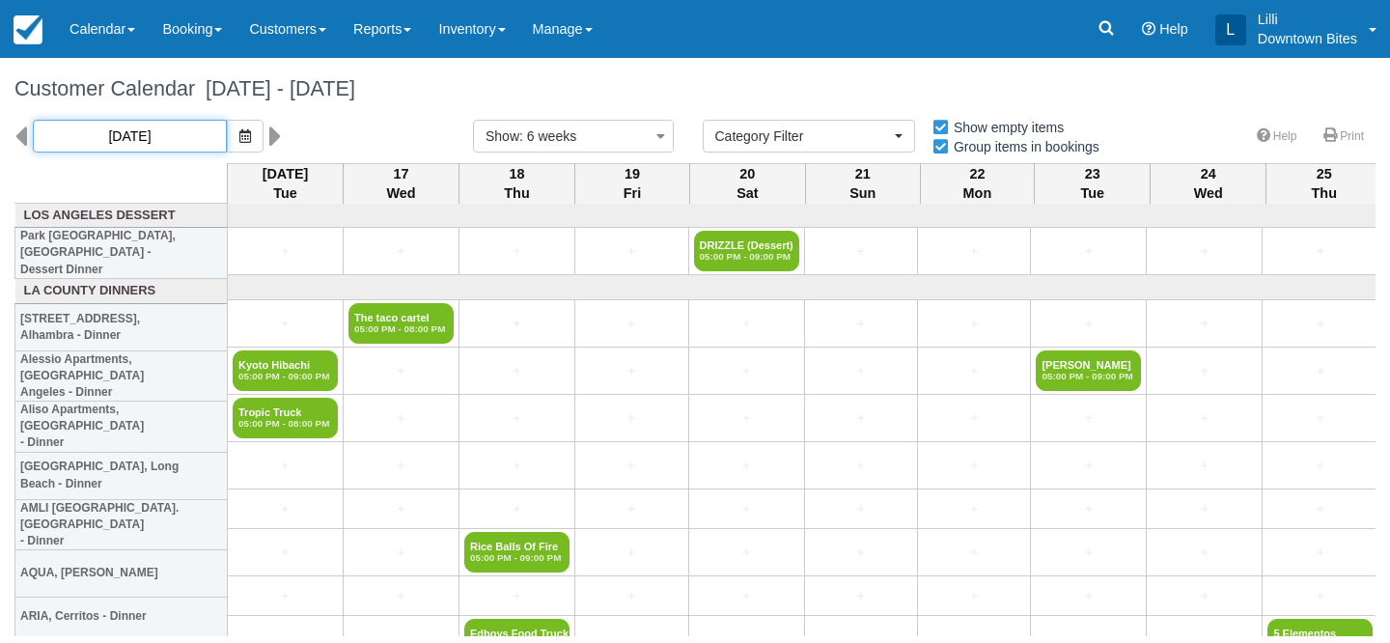
click at [170, 132] on input "09/16/25" at bounding box center [130, 136] width 194 height 33
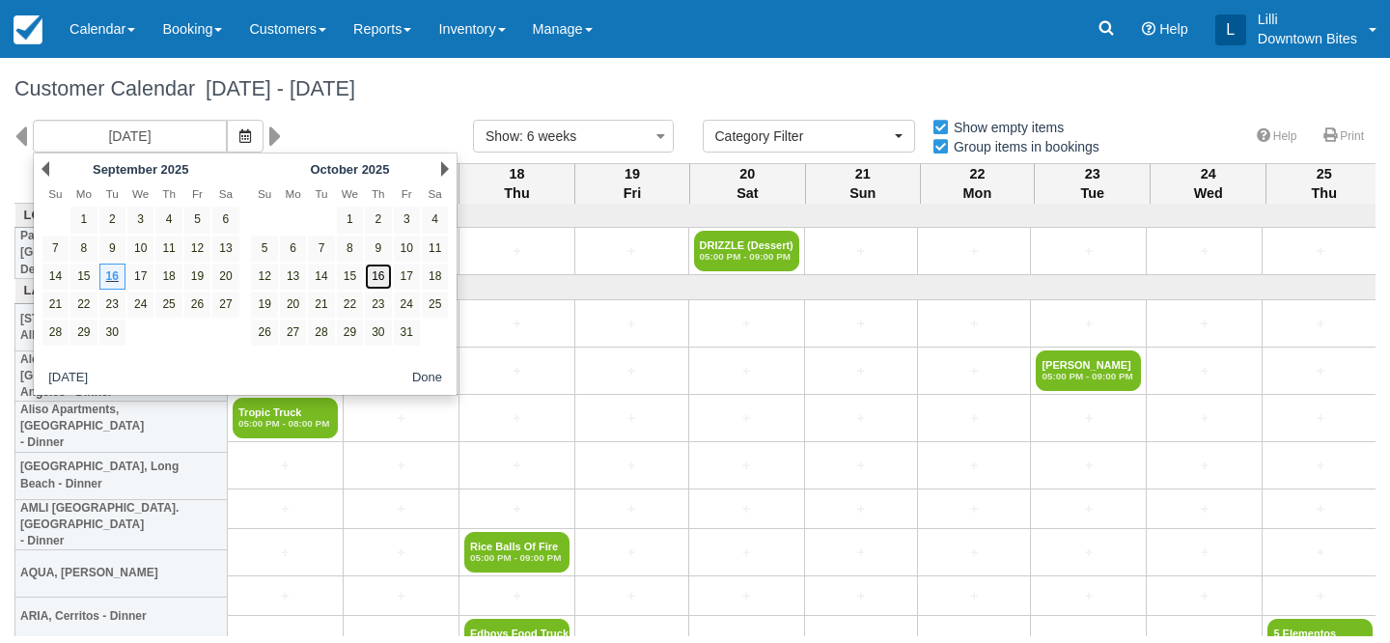
click at [382, 283] on link "16" at bounding box center [378, 277] width 26 height 26
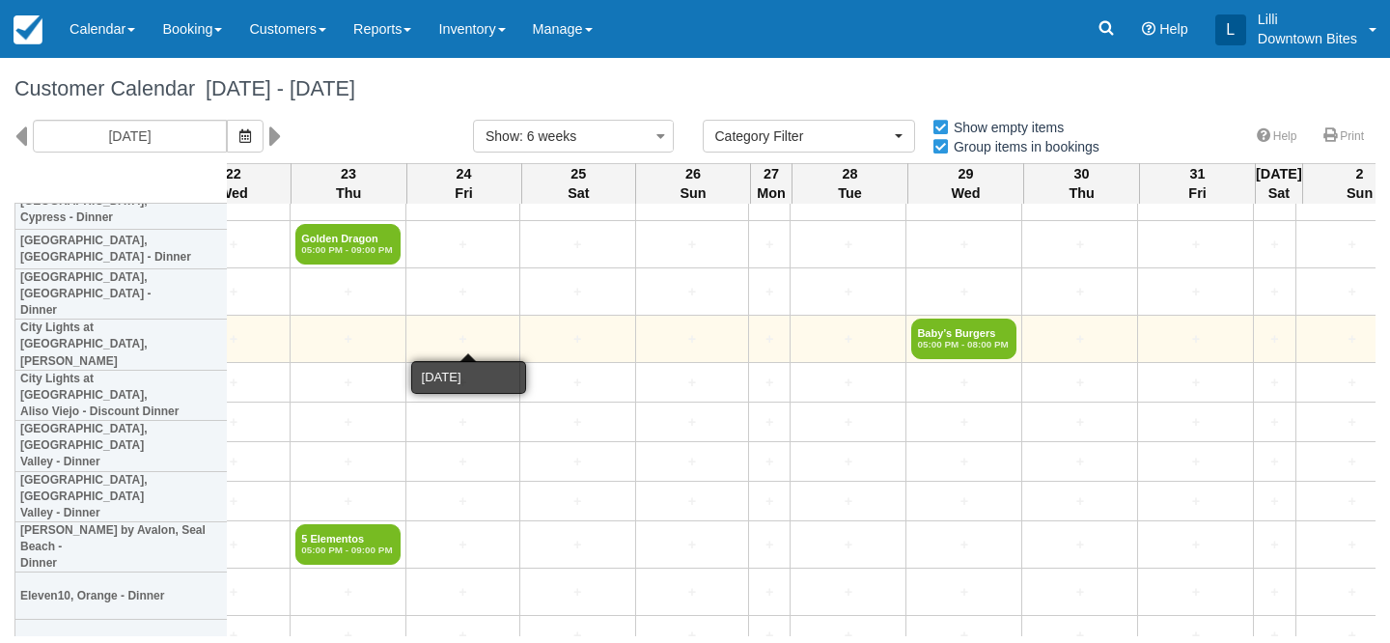
scroll to position [3701, 743]
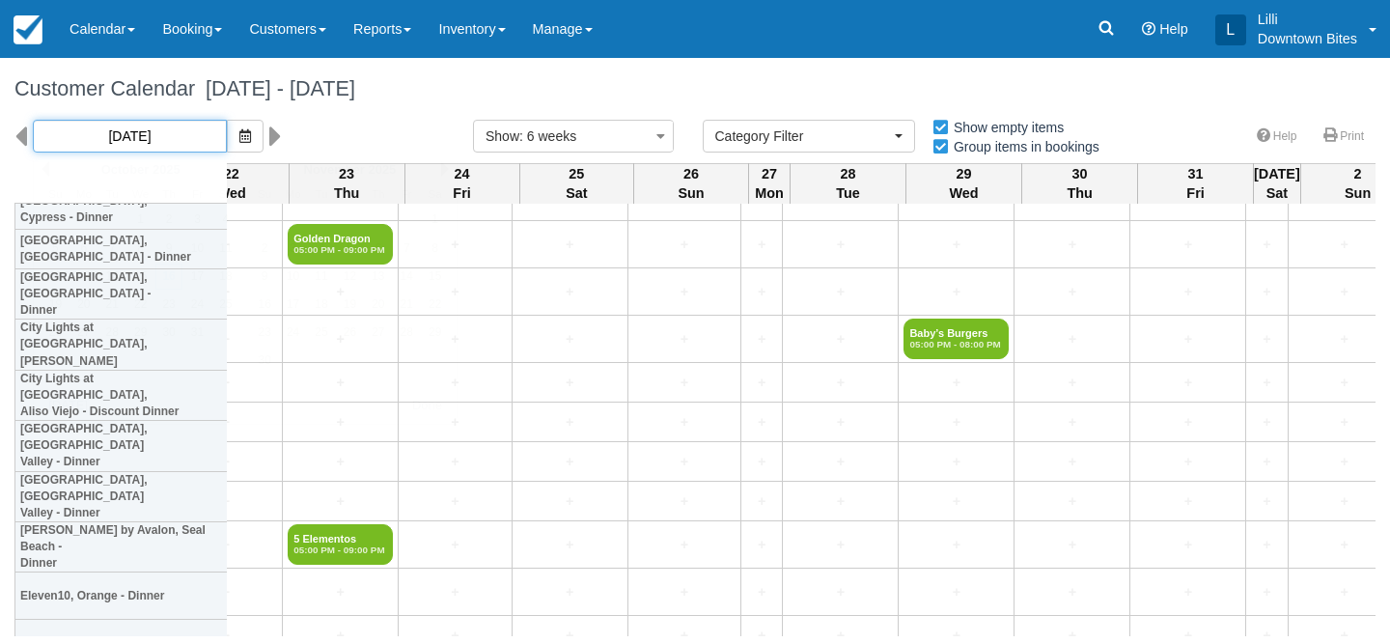
click at [165, 139] on input "10/16/25" at bounding box center [130, 136] width 194 height 33
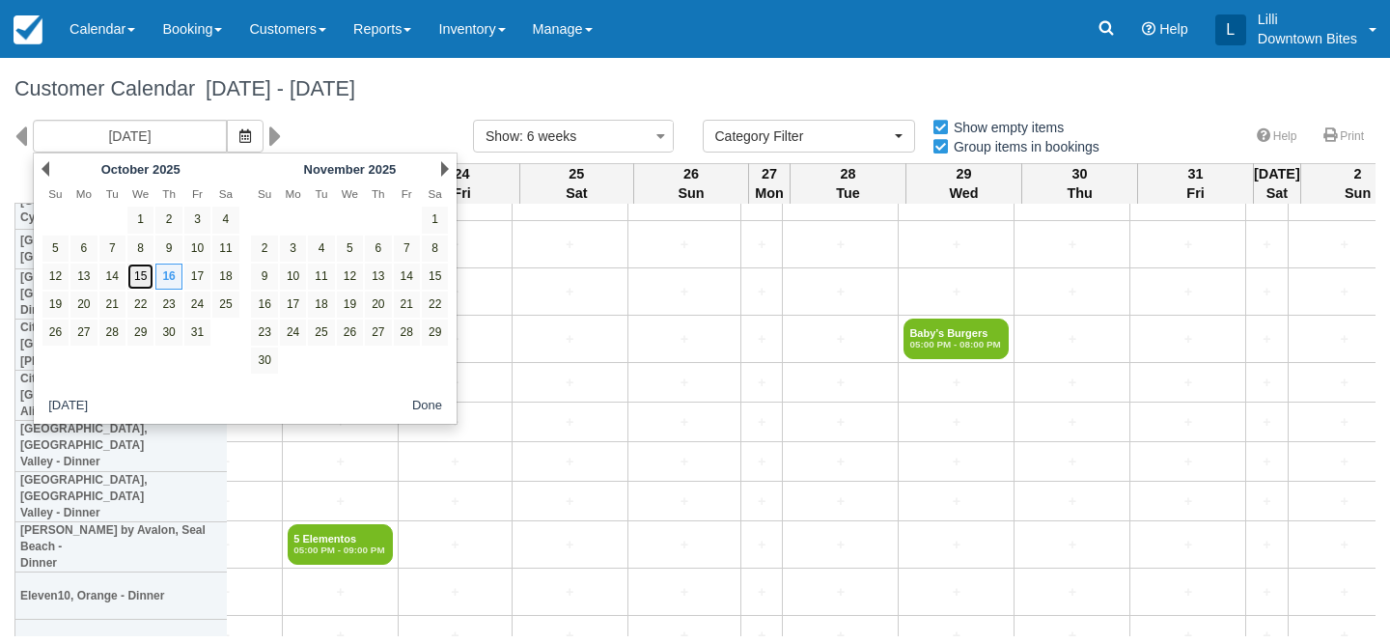
click at [137, 282] on link "15" at bounding box center [140, 277] width 26 height 26
type input "10/15/25"
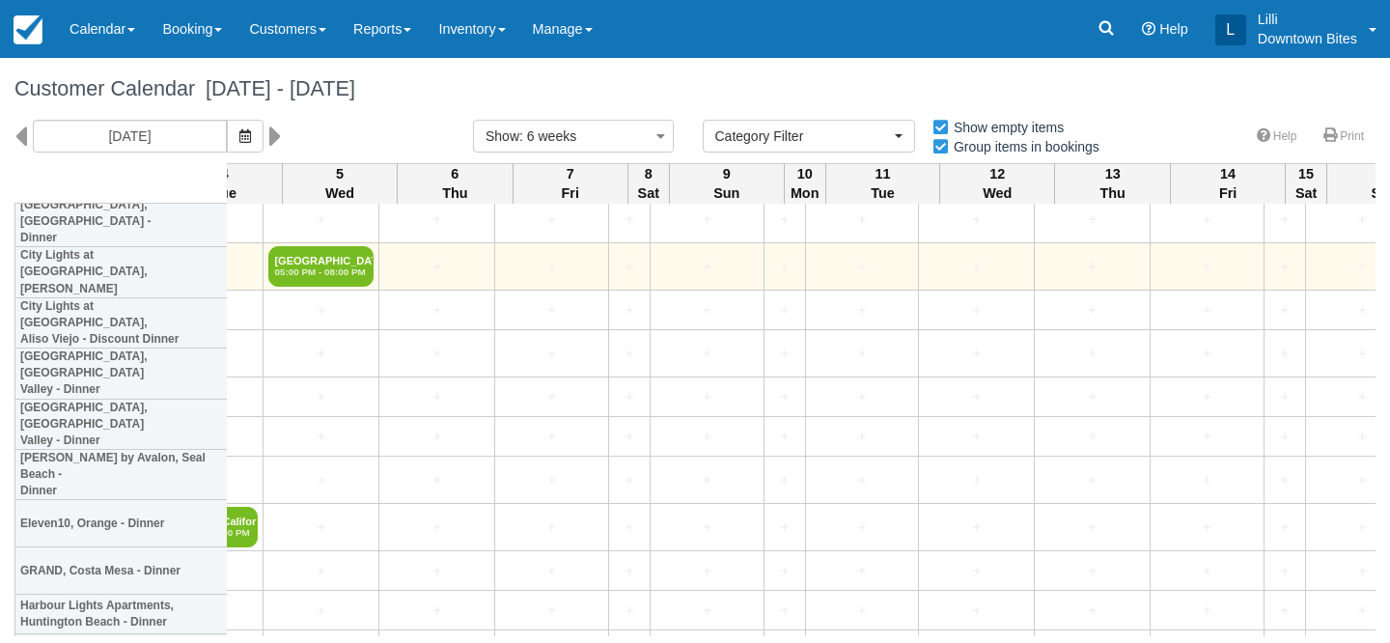
scroll to position [3789, 2232]
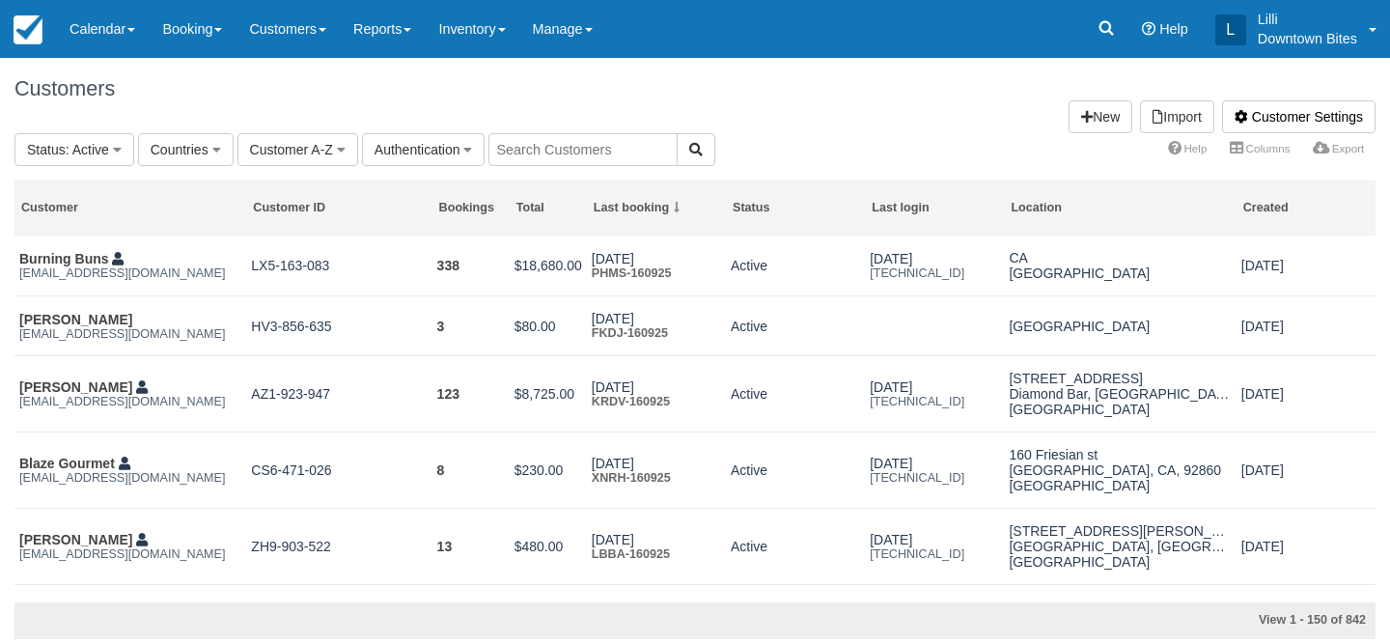
click at [565, 151] on input "text" at bounding box center [582, 149] width 189 height 33
type input "crispy"
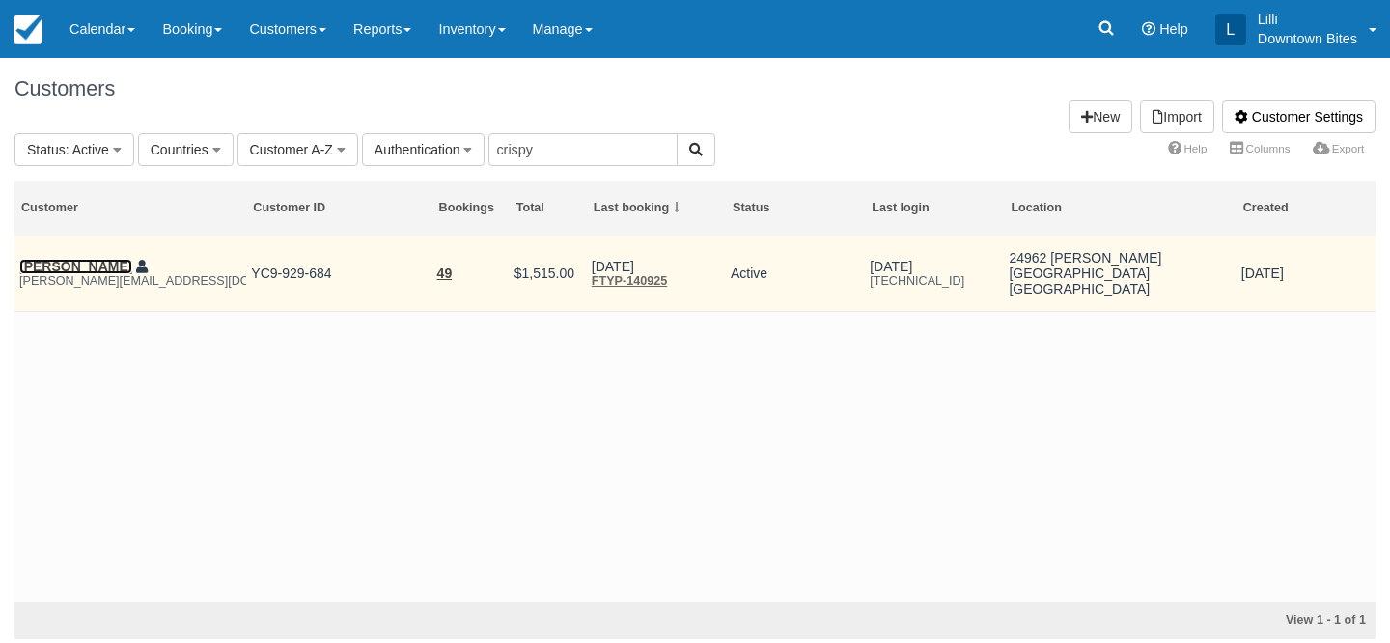
click at [58, 266] on link "[PERSON_NAME]" at bounding box center [75, 266] width 113 height 15
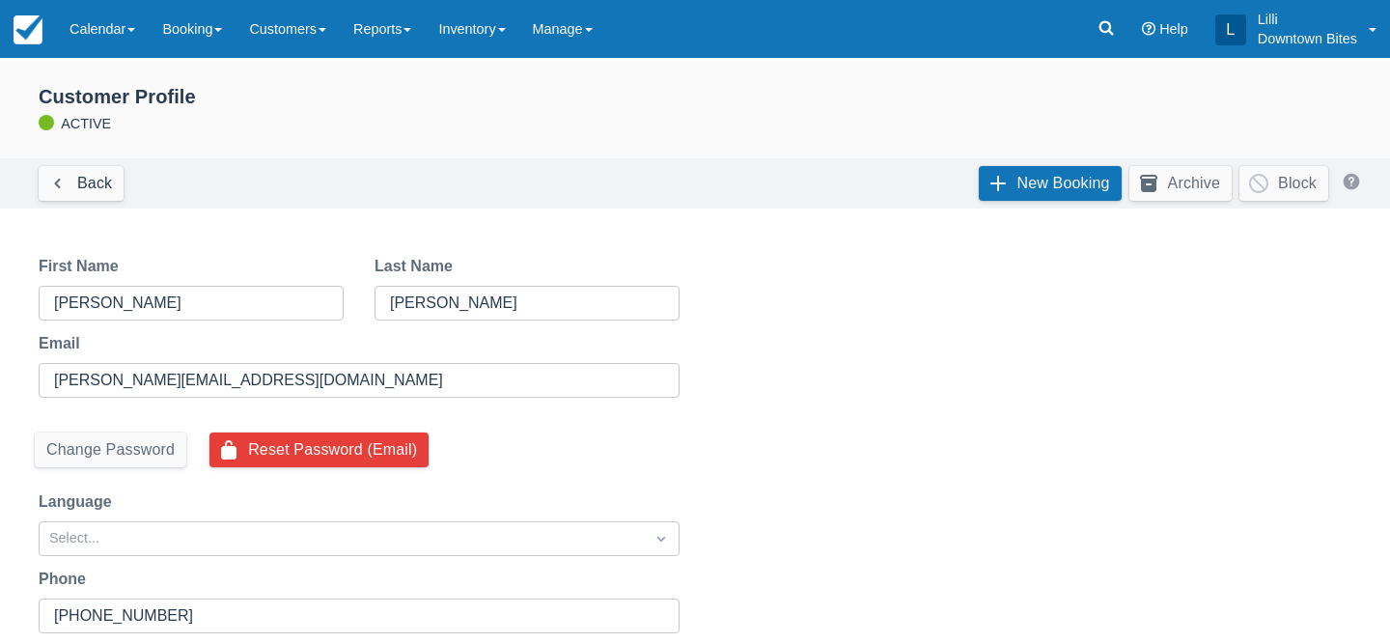
select select "50"
click at [1073, 185] on link "New Booking" at bounding box center [1050, 183] width 143 height 35
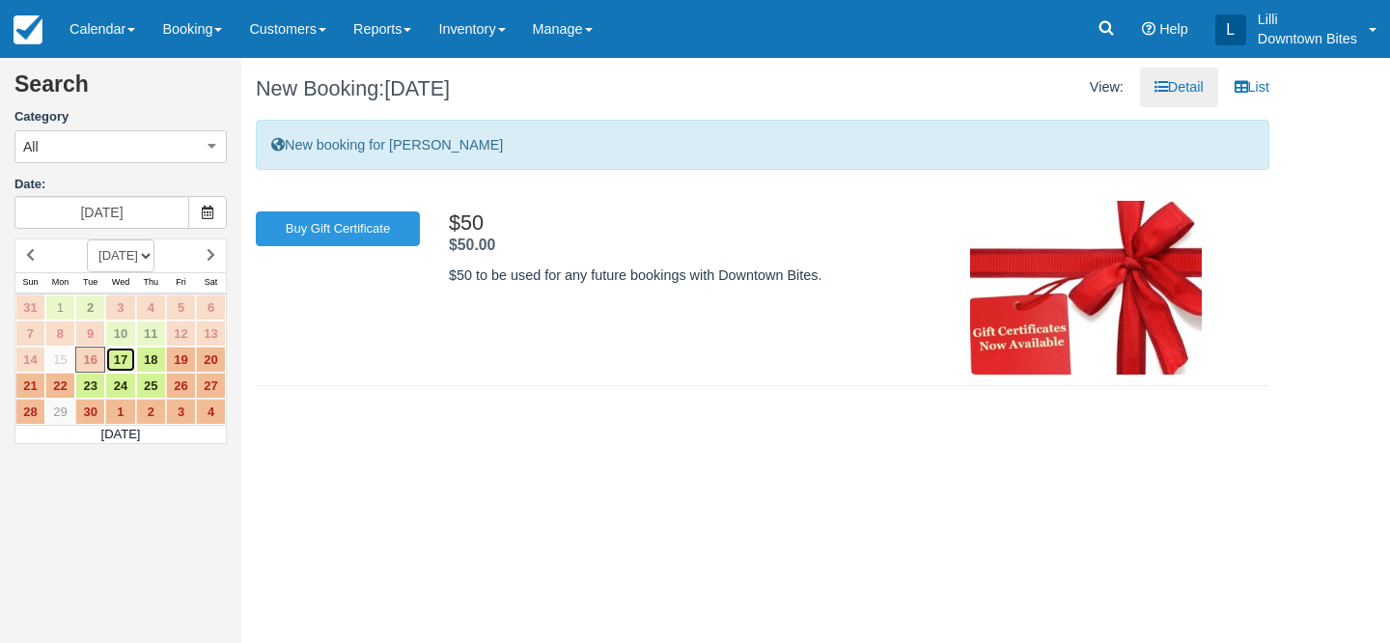
click at [123, 358] on link "17" at bounding box center [120, 360] width 30 height 26
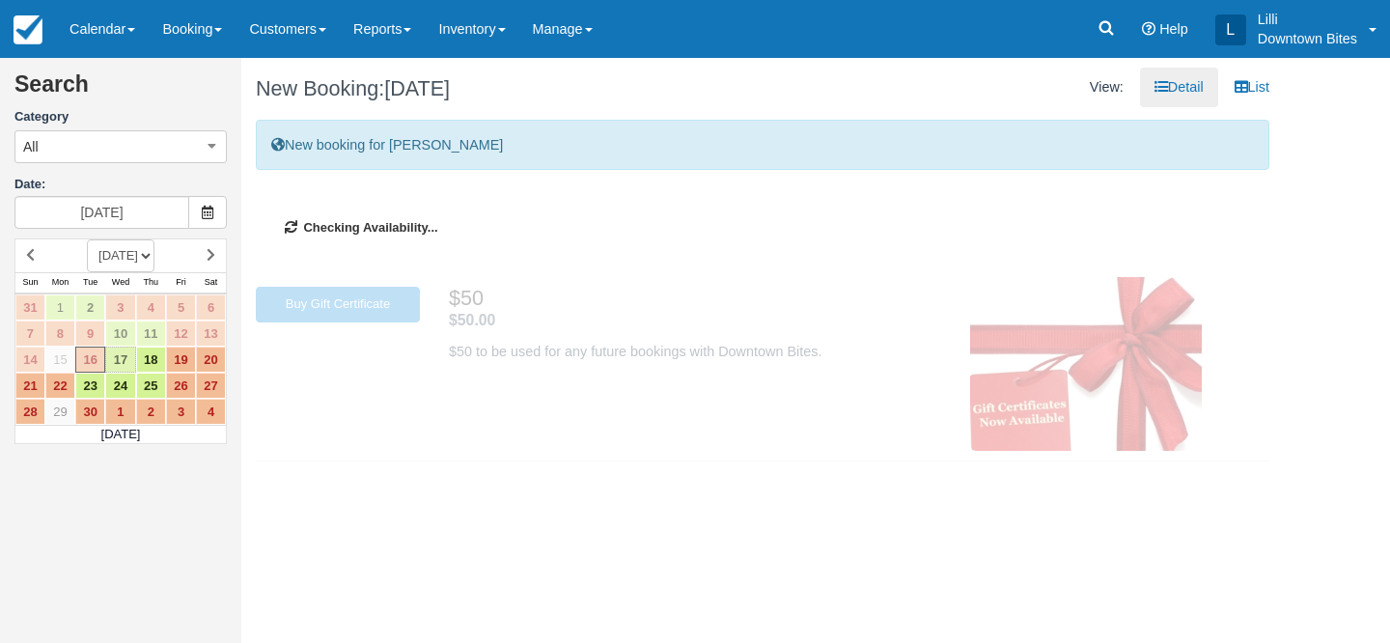
type input "[DATE]"
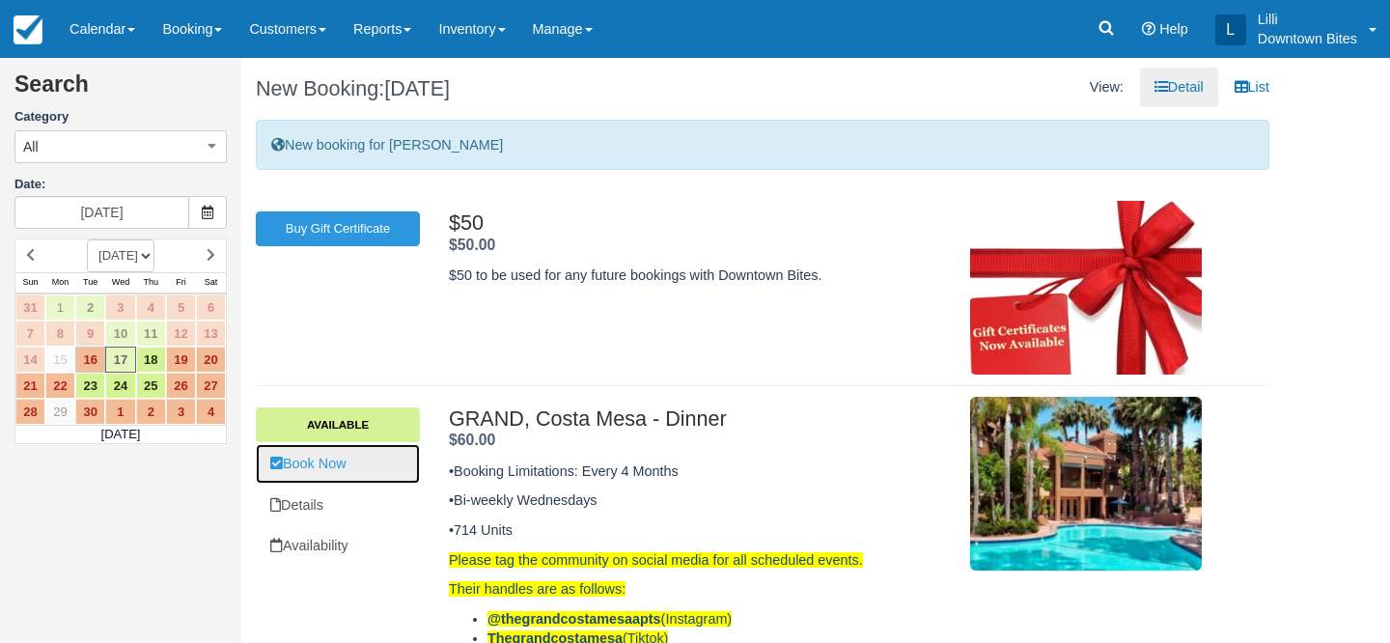
click at [329, 455] on link "Book Now" at bounding box center [338, 464] width 164 height 40
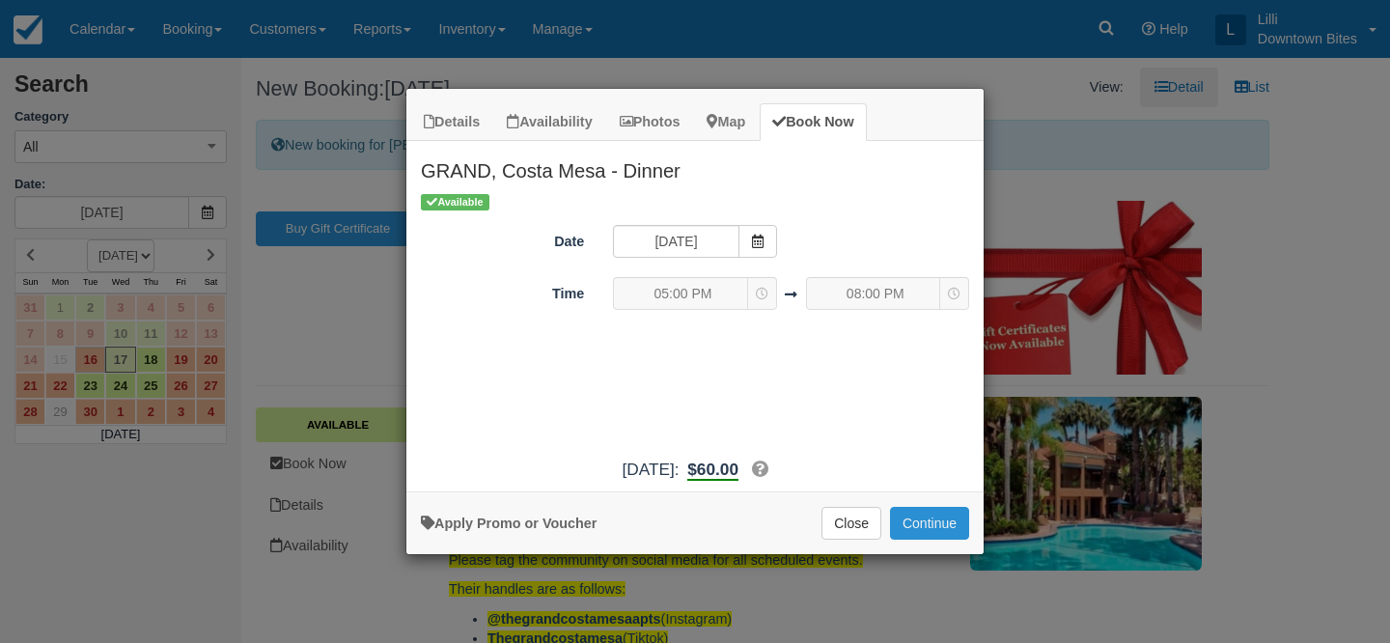
click at [934, 526] on button "Continue" at bounding box center [929, 523] width 79 height 33
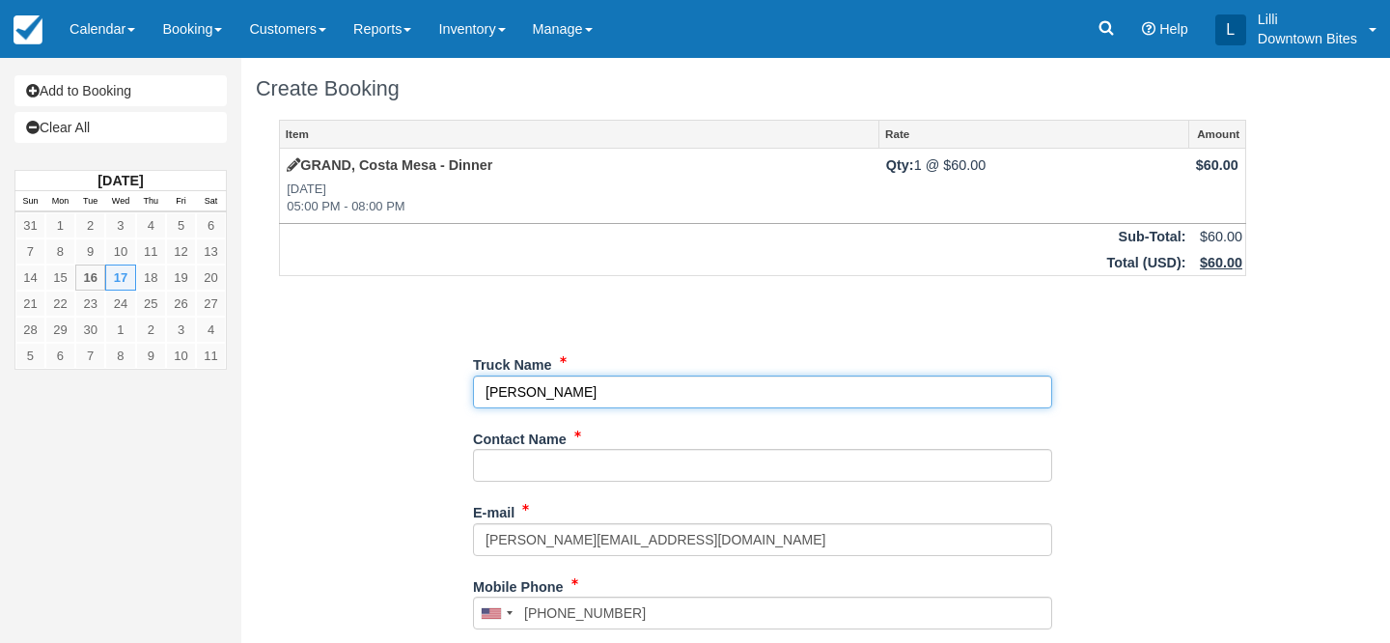
drag, startPoint x: 559, startPoint y: 396, endPoint x: 455, endPoint y: 391, distance: 104.4
click at [455, 393] on div "Item Rate Amount GRAND, Costa Mesa - Dinner Wed Sep 17, 2025 05:00 PM - 08:00 P…" at bounding box center [763, 614] width 1014 height 988
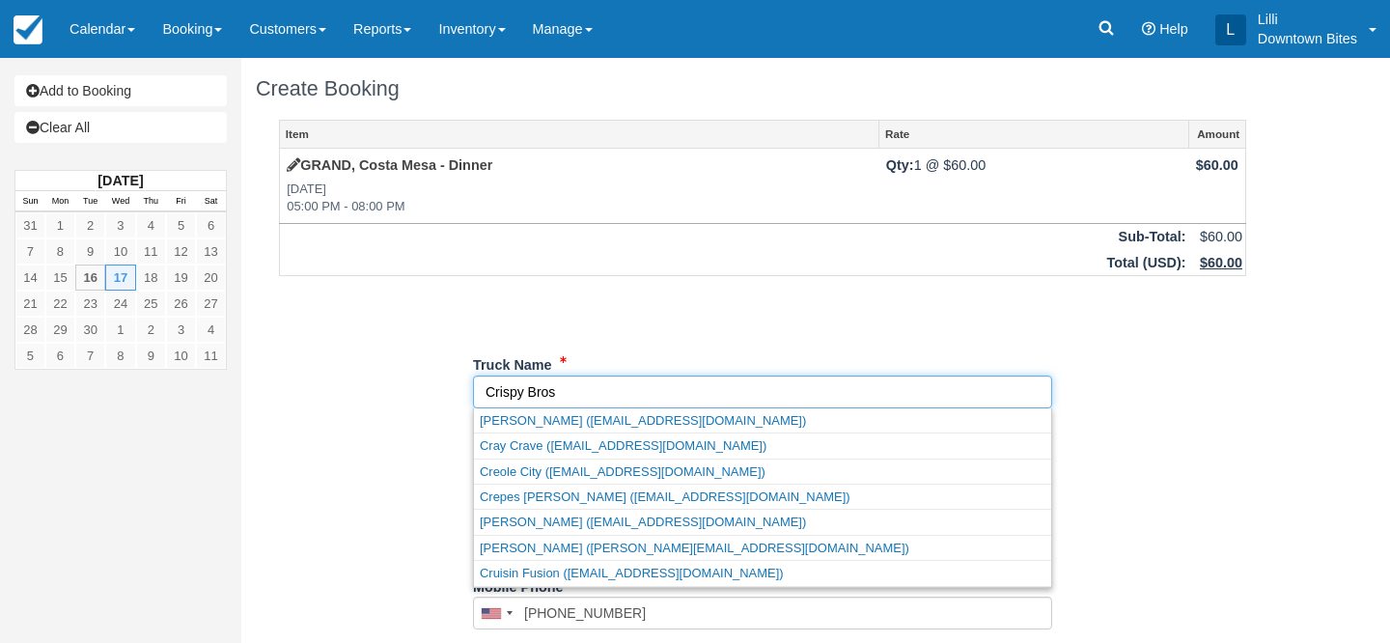
type input "Crispy Bros"
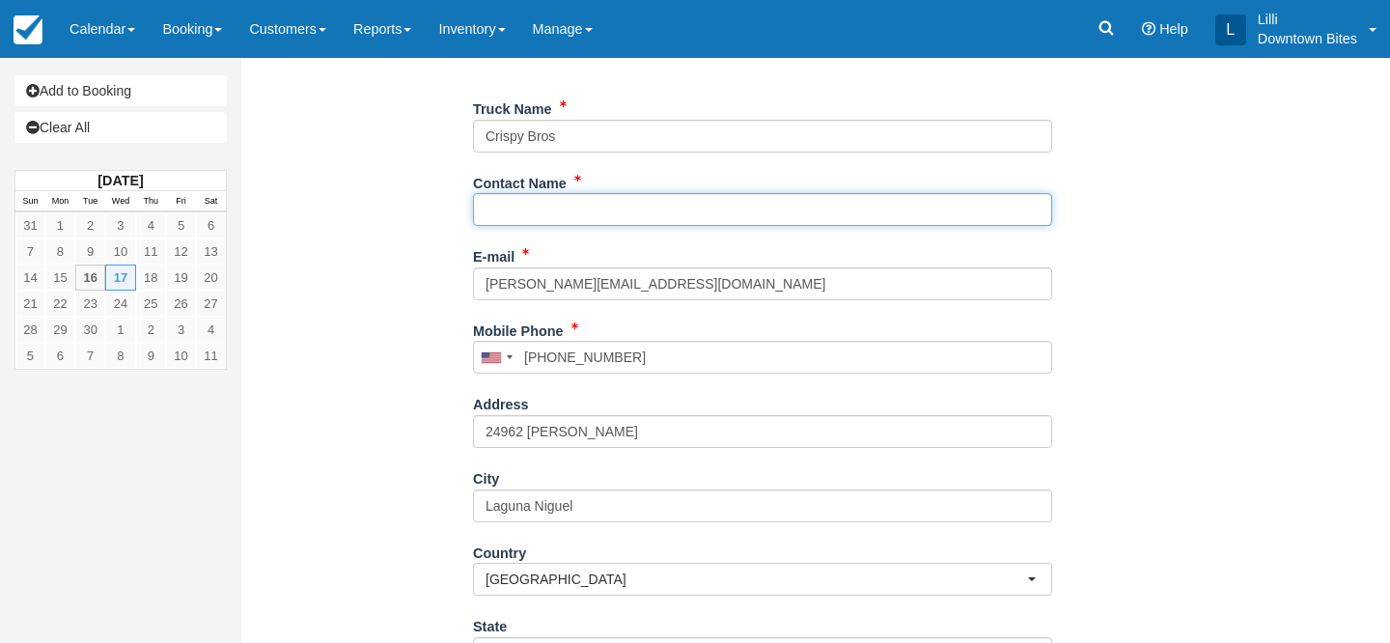
paste input "Fadi Habib"
type input "Fadi Habib"
type input "+19498133022"
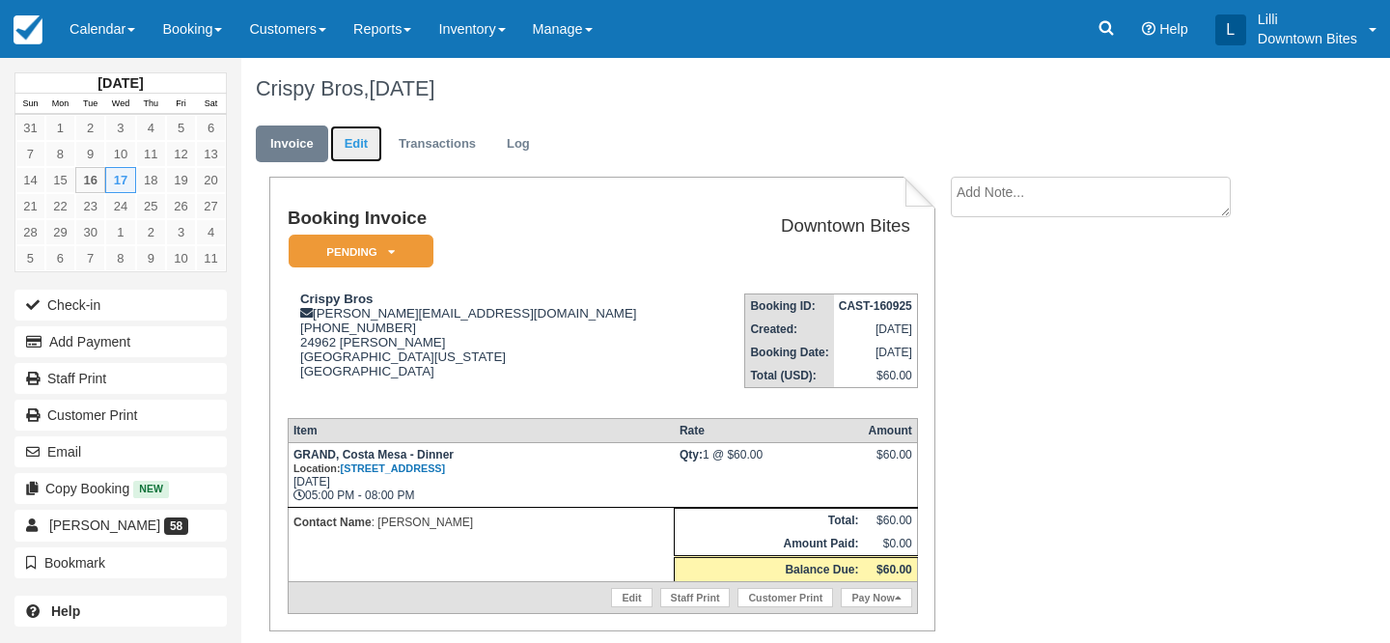
click at [346, 145] on link "Edit" at bounding box center [356, 144] width 52 height 38
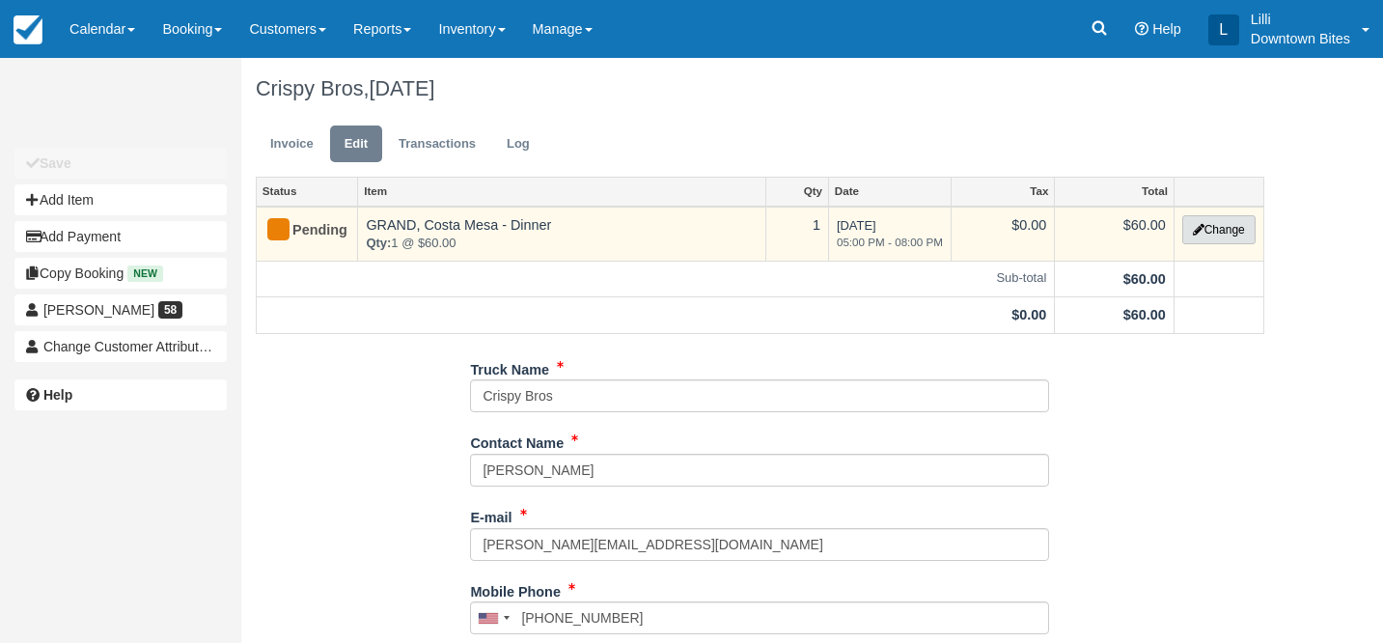
click at [1229, 231] on button "Change" at bounding box center [1219, 229] width 73 height 29
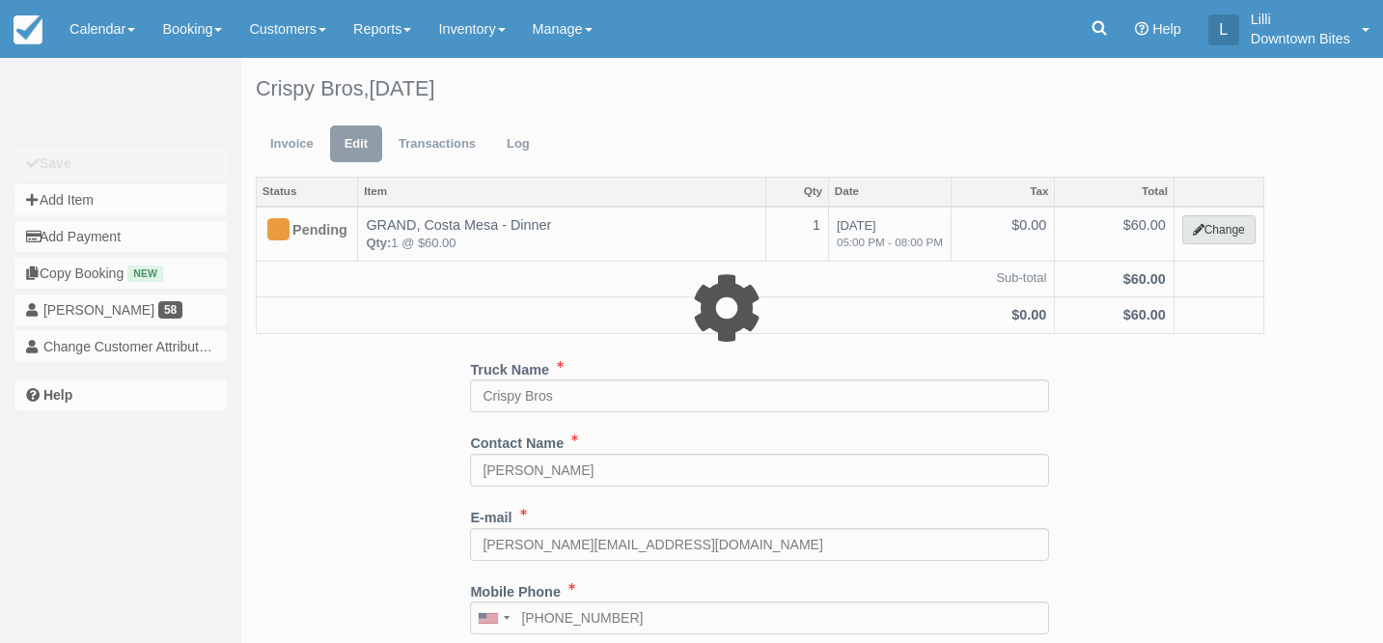
select select "4"
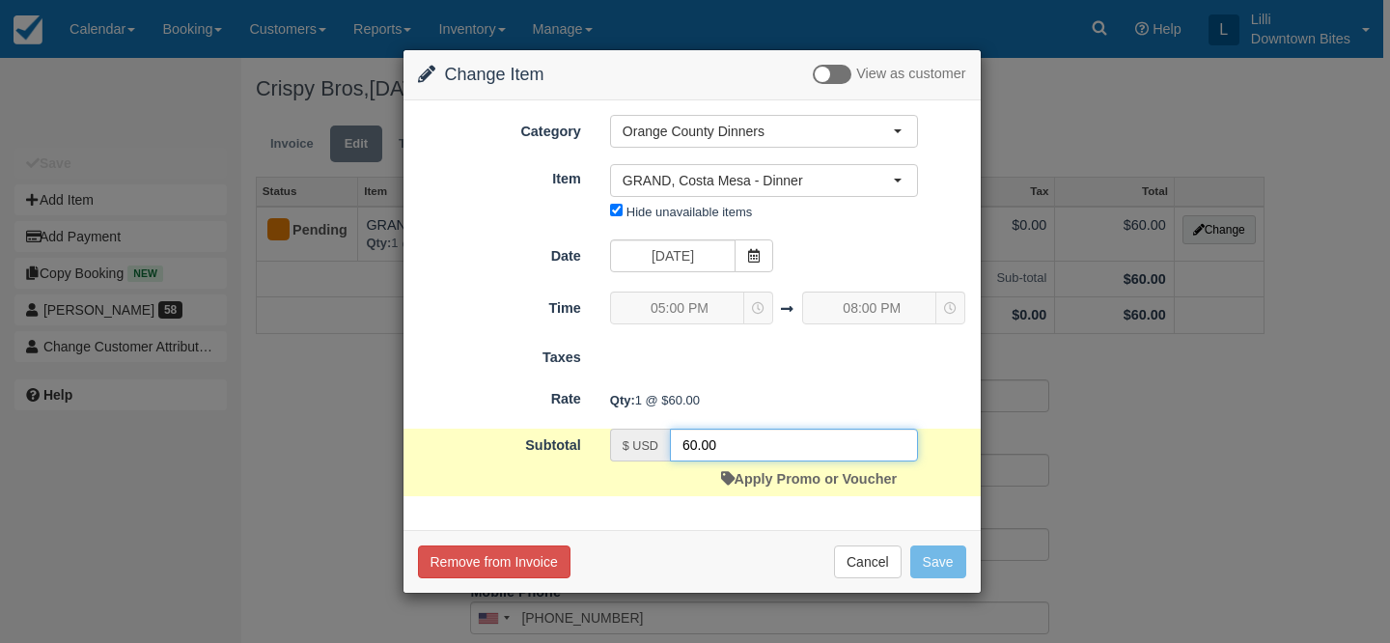
click at [691, 443] on input "60.00" at bounding box center [794, 445] width 248 height 33
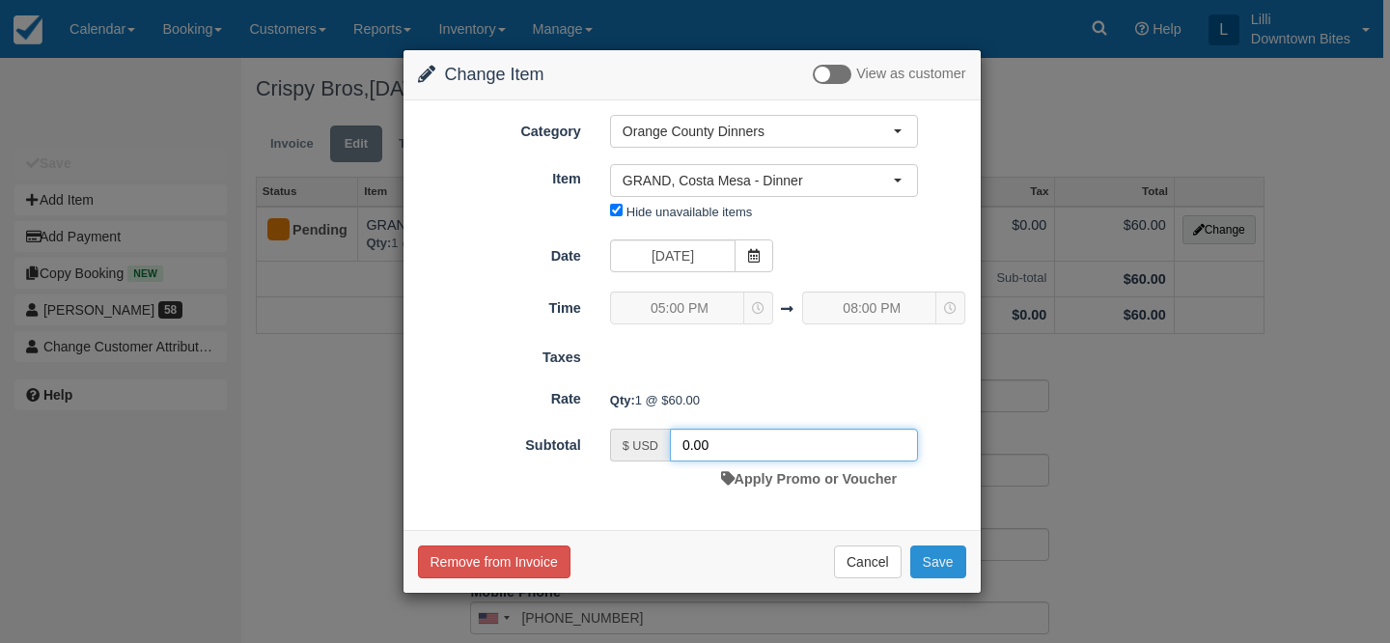
type input "0.00"
click at [934, 546] on button "Save" at bounding box center [938, 561] width 56 height 33
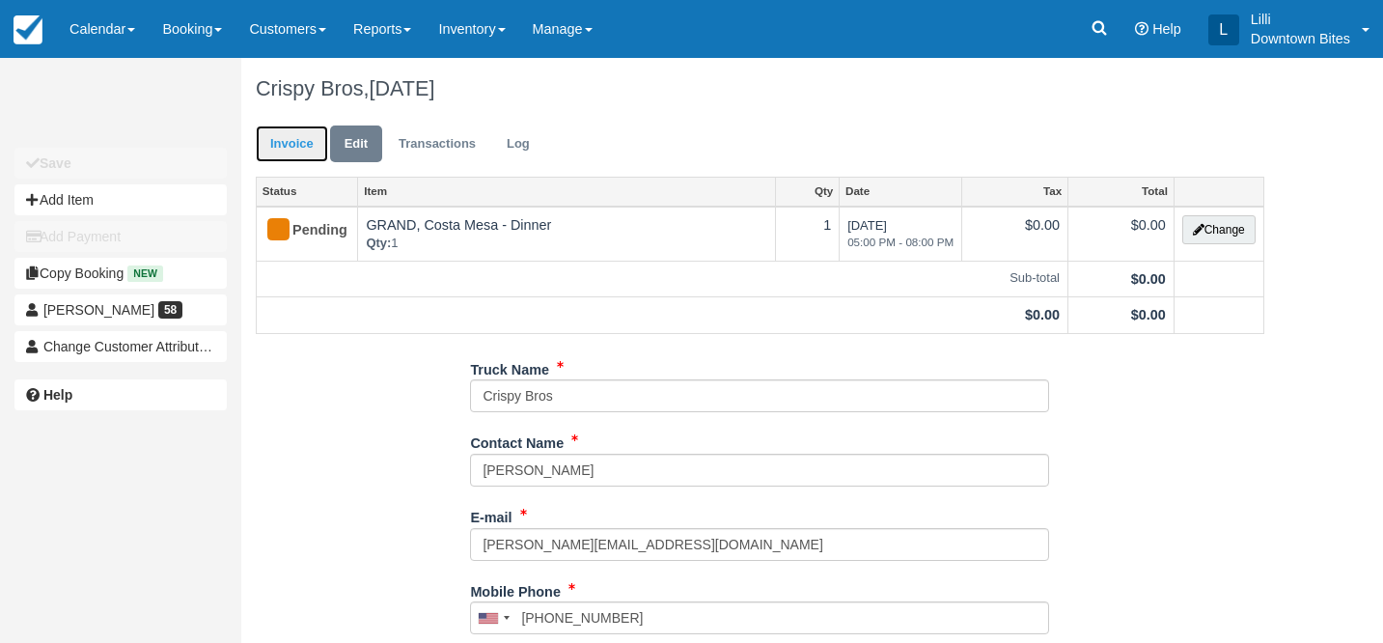
click at [287, 150] on link "Invoice" at bounding box center [292, 144] width 72 height 38
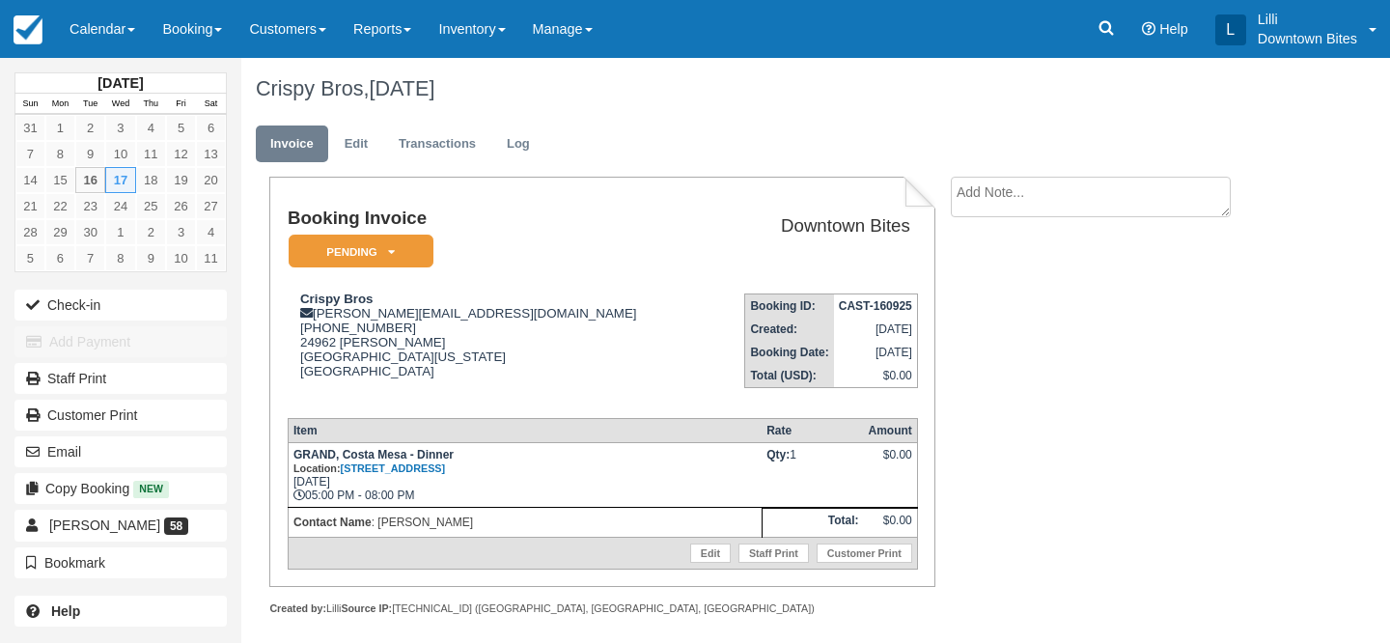
click at [427, 233] on td "Booking Invoice Pending   Reserved Deposit Paid Waiting Cancelled Void On Hold" at bounding box center [498, 244] width 421 height 70
click at [391, 262] on em "Pending" at bounding box center [361, 252] width 145 height 34
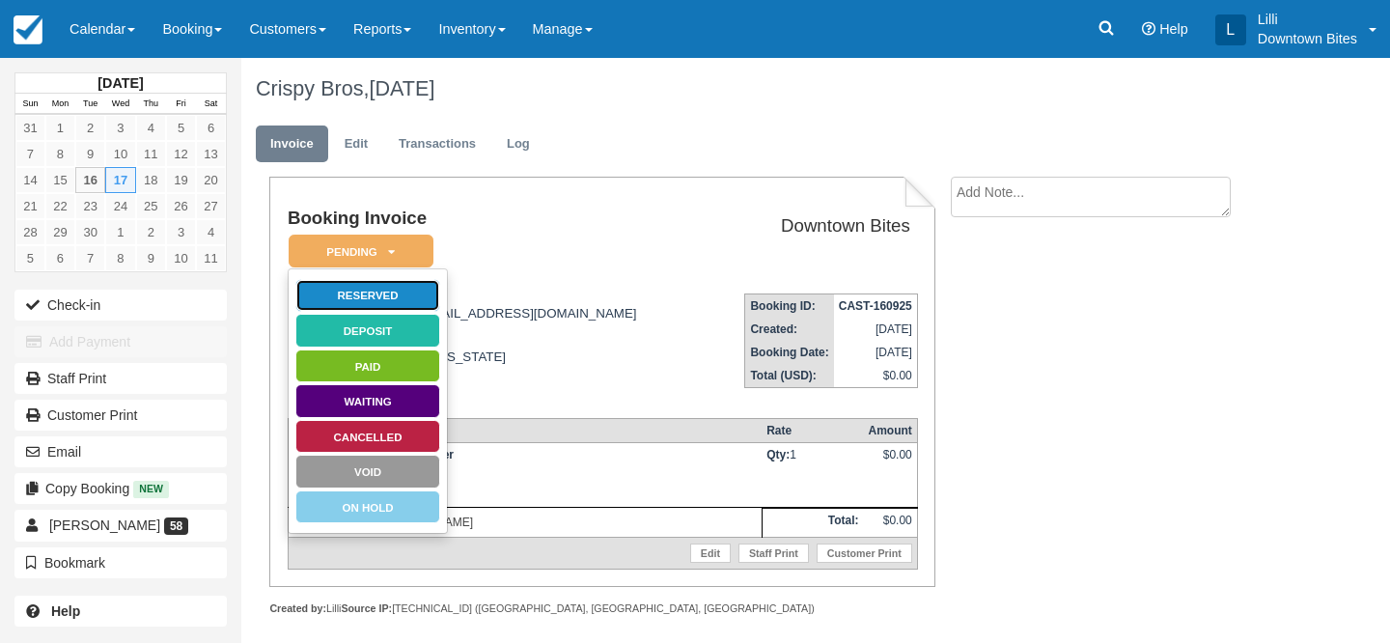
click at [392, 296] on link "Reserved" at bounding box center [367, 296] width 145 height 34
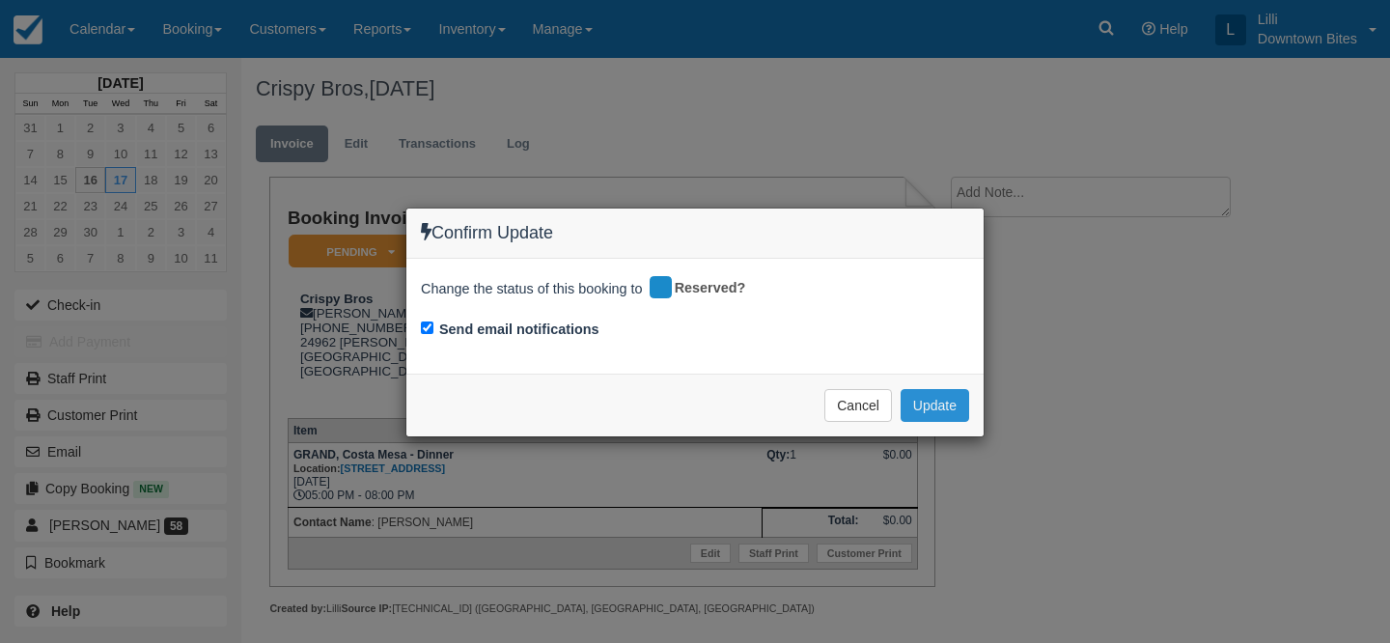
click at [948, 402] on button "Update" at bounding box center [935, 405] width 69 height 33
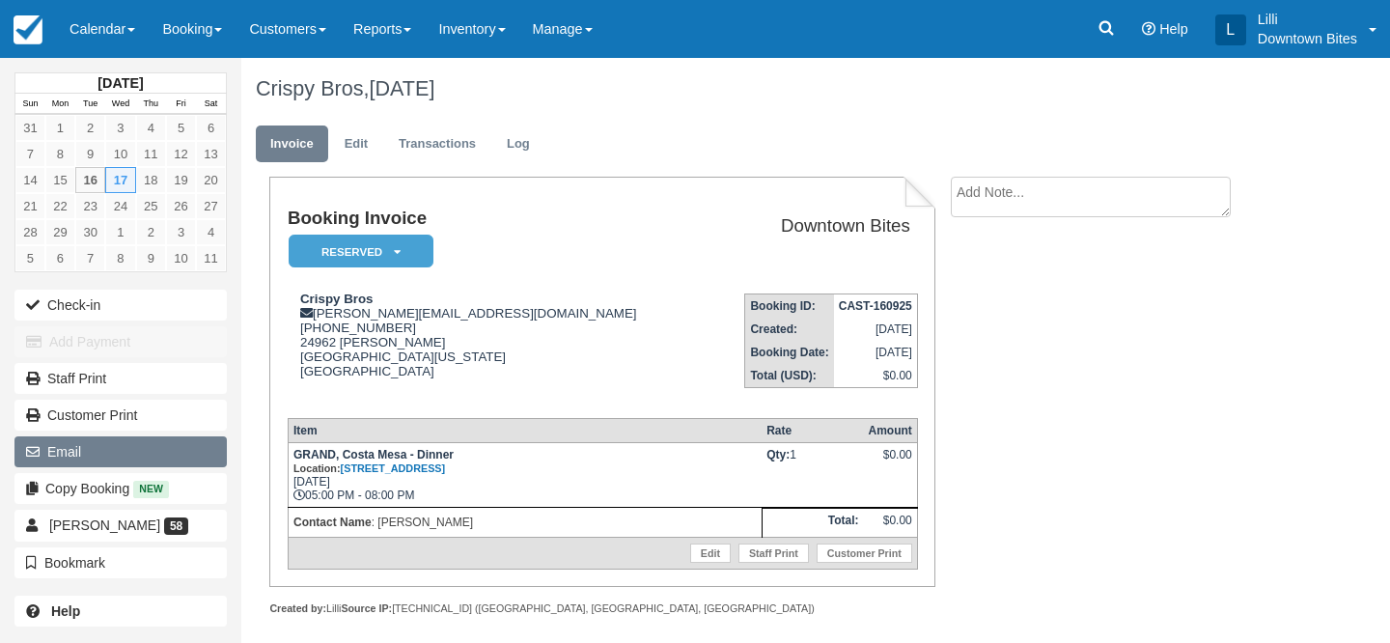
click at [121, 456] on button "Email" at bounding box center [120, 451] width 212 height 31
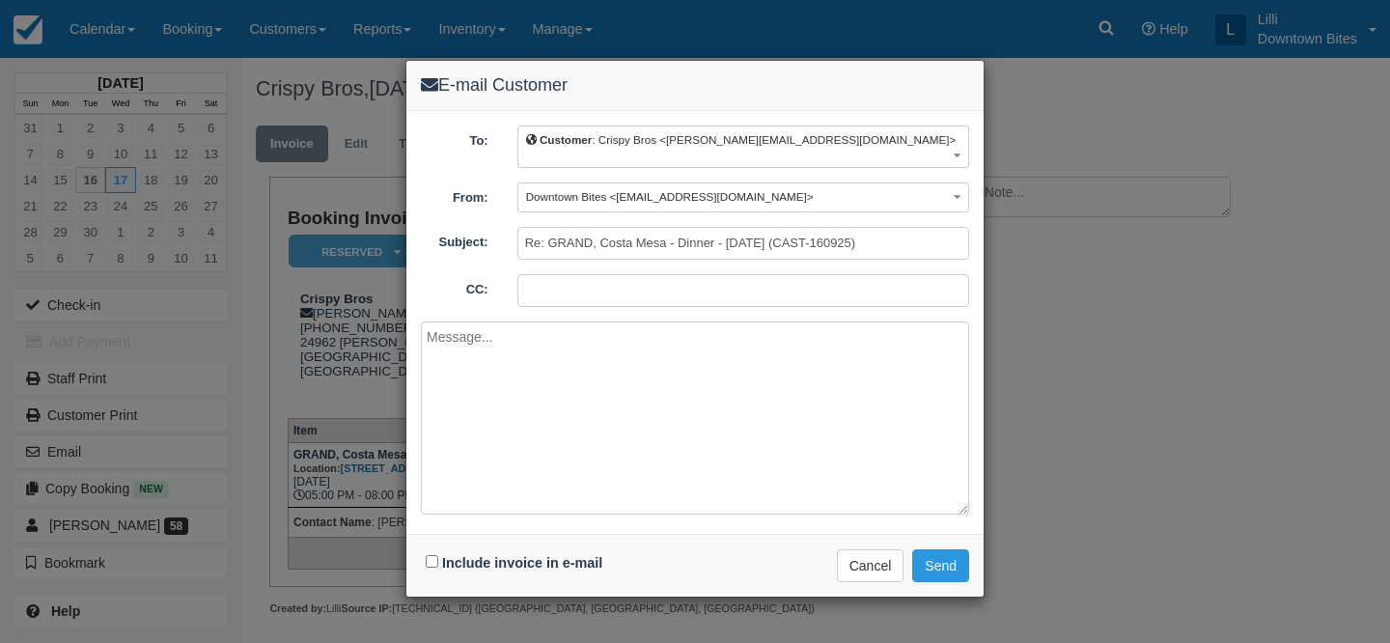
click at [546, 279] on input "CC:" at bounding box center [743, 290] width 452 height 33
type input "lilli@downtownbites.com"
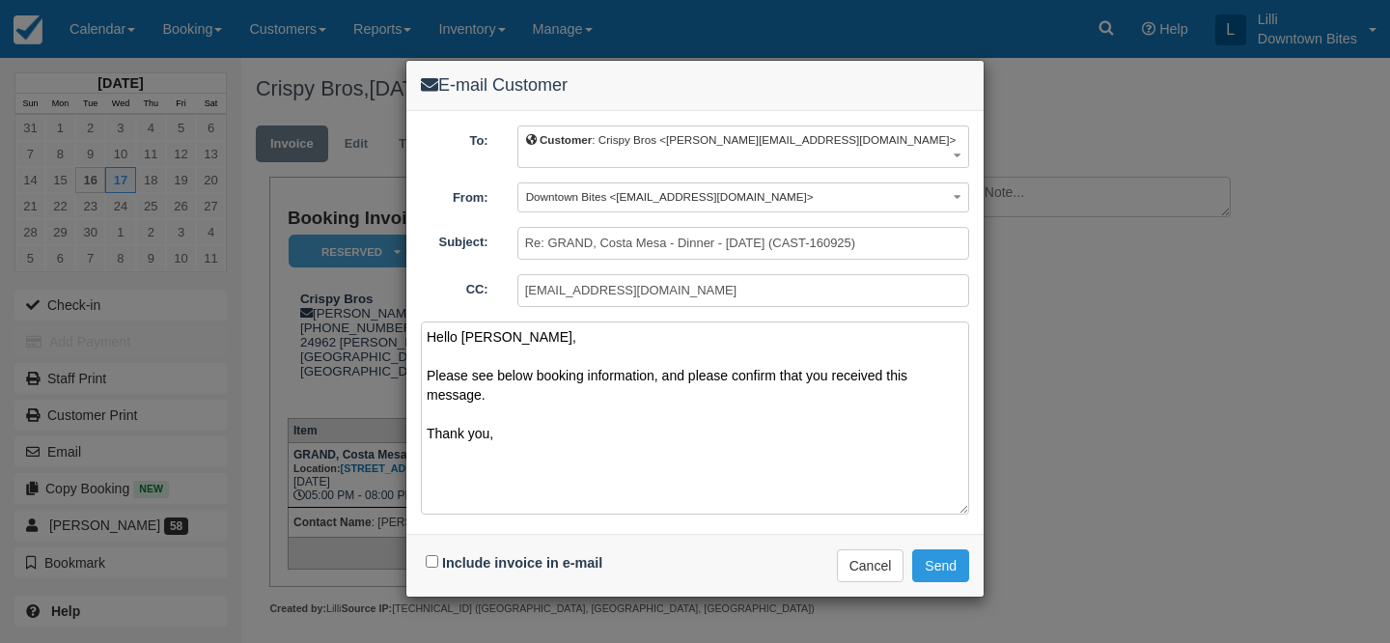
type textarea "Hello Fadi, Please see below booking information, and please confirm that you r…"
click at [432, 555] on input "Include invoice in e-mail" at bounding box center [432, 561] width 13 height 13
checkbox input "true"
click at [934, 561] on button "Send" at bounding box center [940, 565] width 57 height 33
